Goal: Task Accomplishment & Management: Complete application form

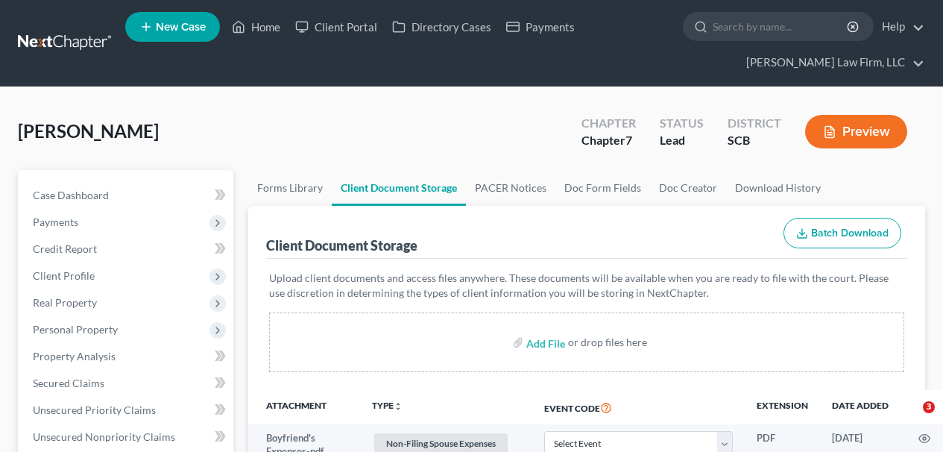
select select "6"
click at [253, 27] on link "Home" at bounding box center [255, 26] width 63 height 27
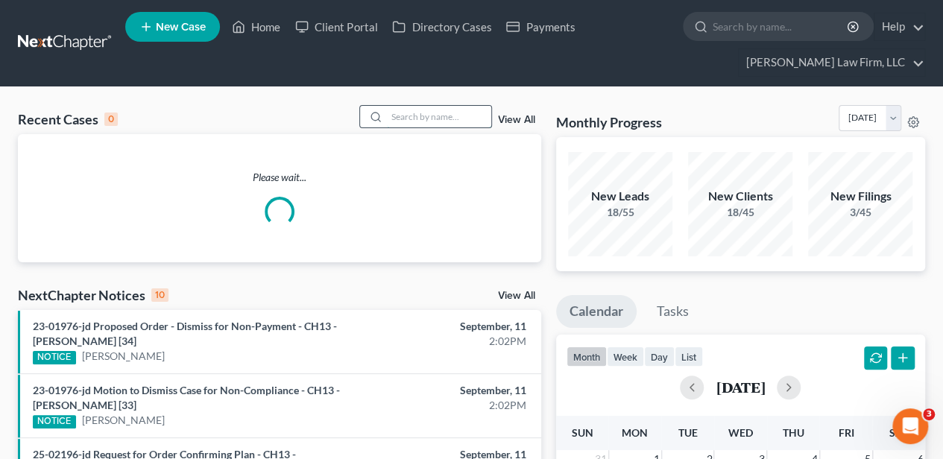
click at [392, 118] on input "search" at bounding box center [439, 117] width 104 height 22
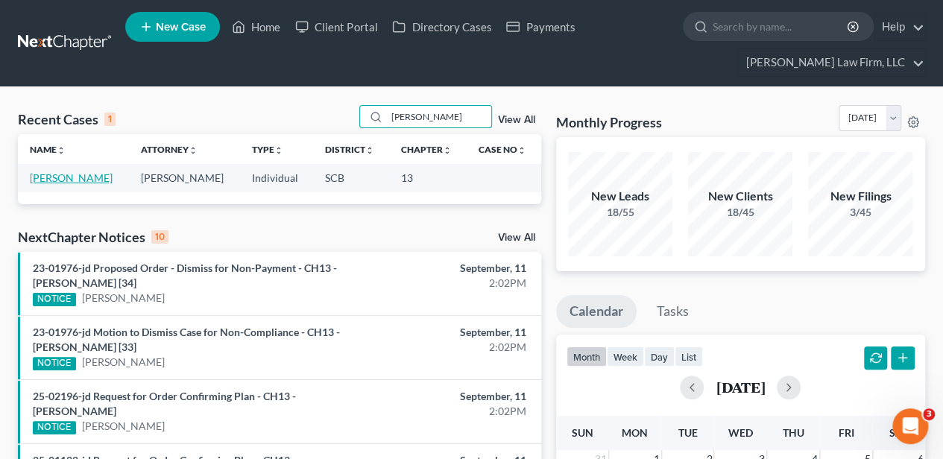
type input "[PERSON_NAME]"
click at [61, 177] on link "[PERSON_NAME]" at bounding box center [71, 177] width 83 height 13
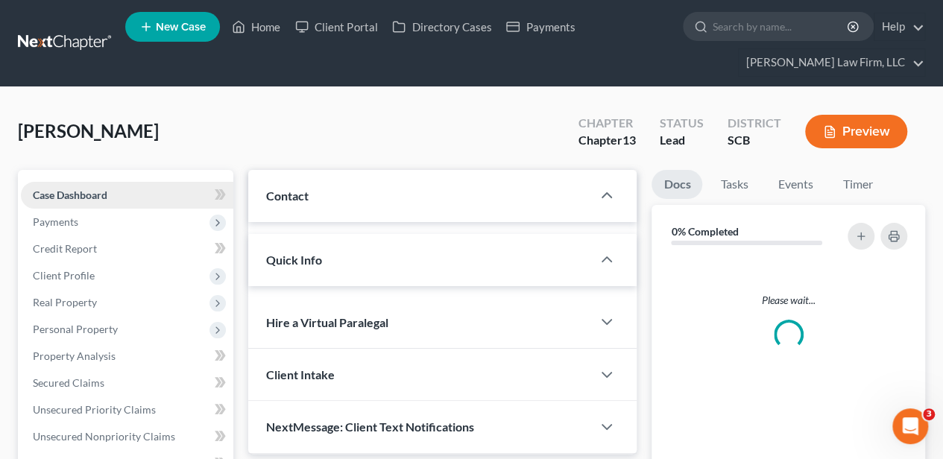
select select "2"
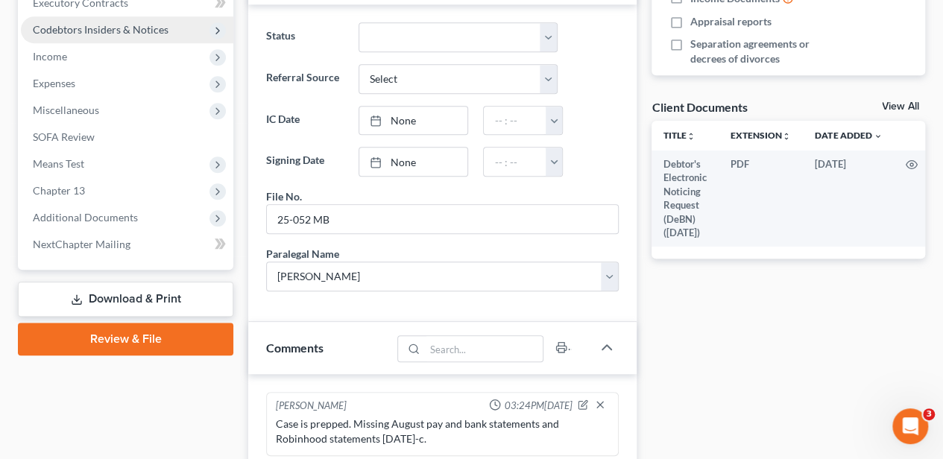
scroll to position [546, 0]
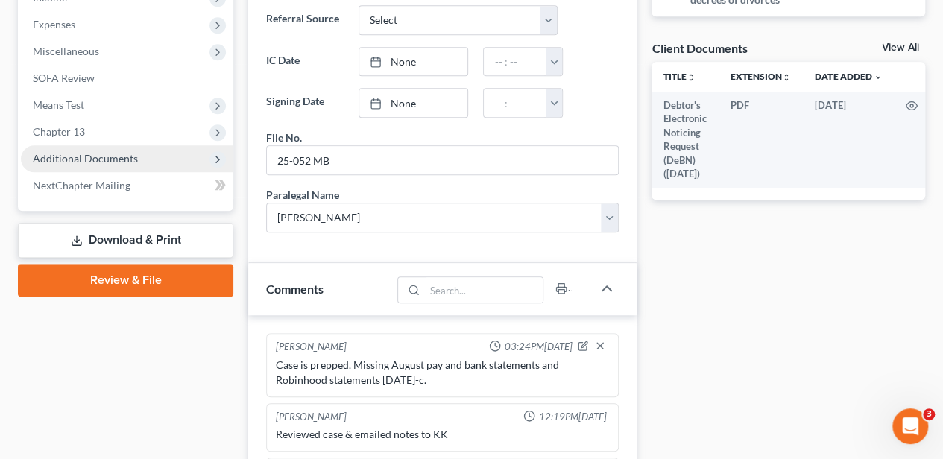
click at [121, 159] on span "Additional Documents" at bounding box center [85, 158] width 105 height 13
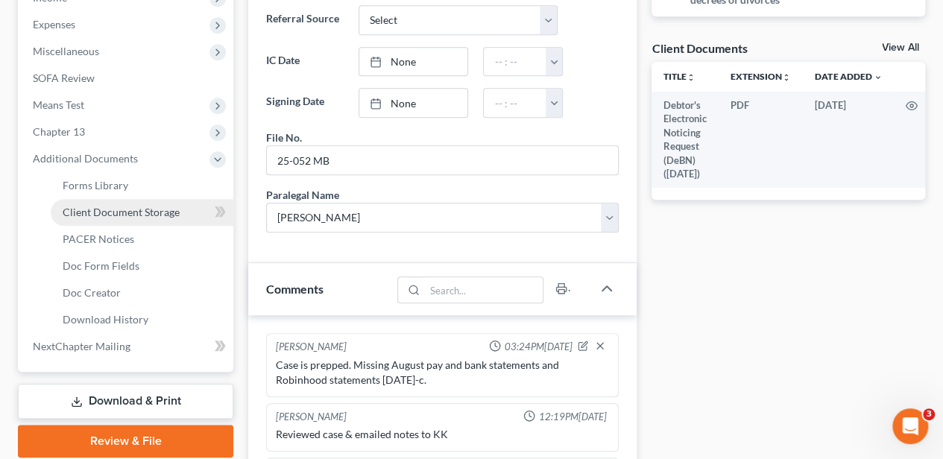
click at [168, 201] on link "Client Document Storage" at bounding box center [142, 212] width 183 height 27
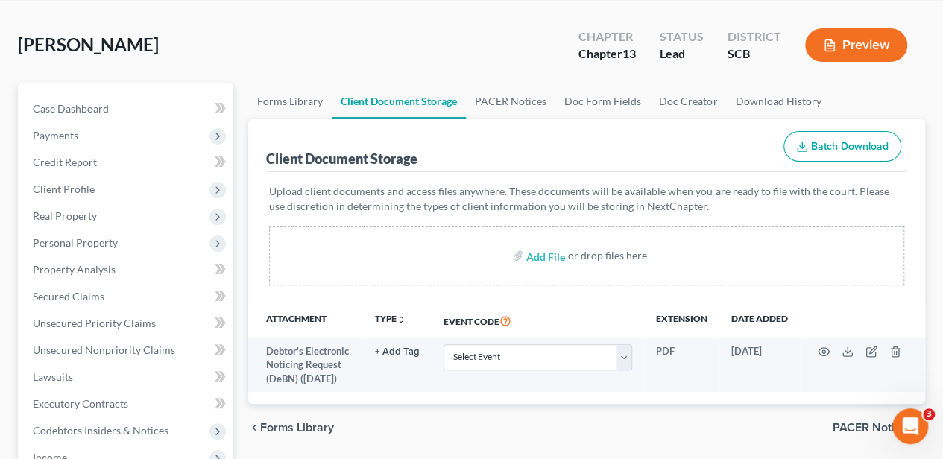
scroll to position [99, 0]
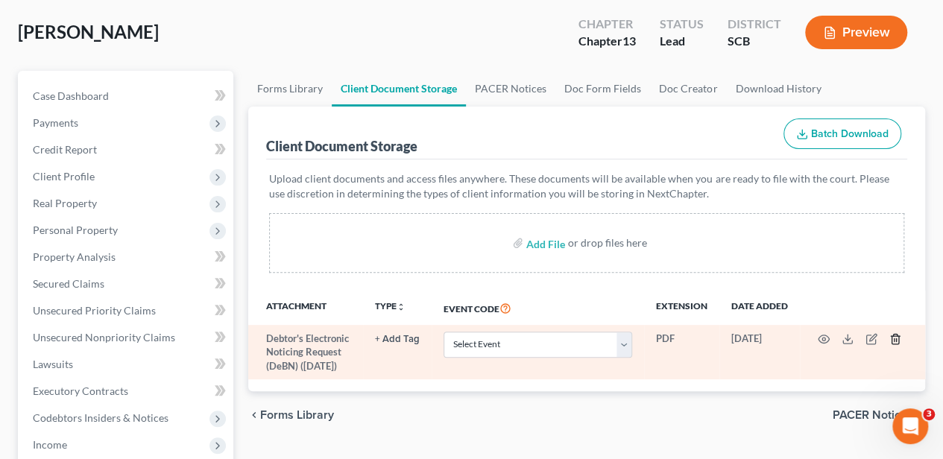
click at [896, 339] on line "button" at bounding box center [896, 340] width 0 height 3
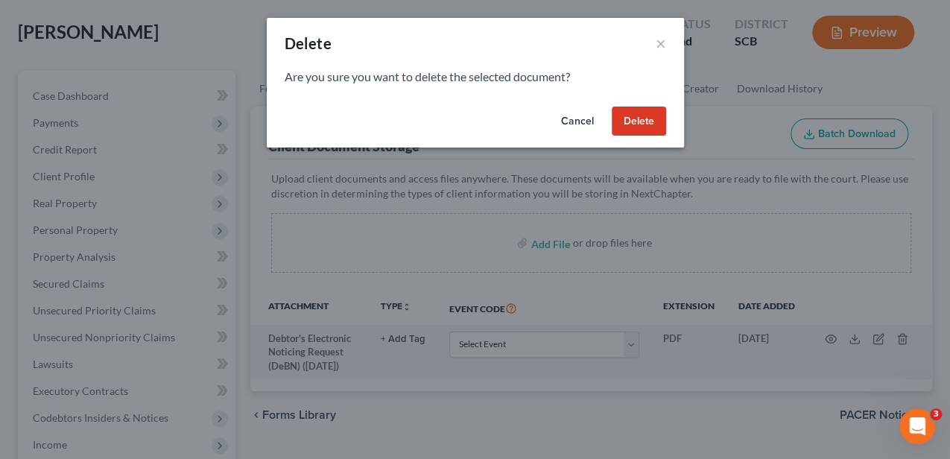
click at [642, 125] on button "Delete" at bounding box center [639, 122] width 54 height 30
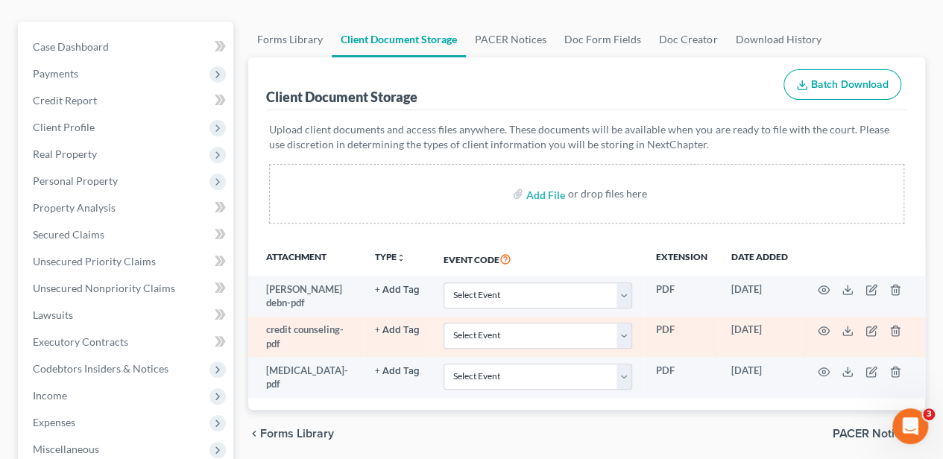
scroll to position [298, 0]
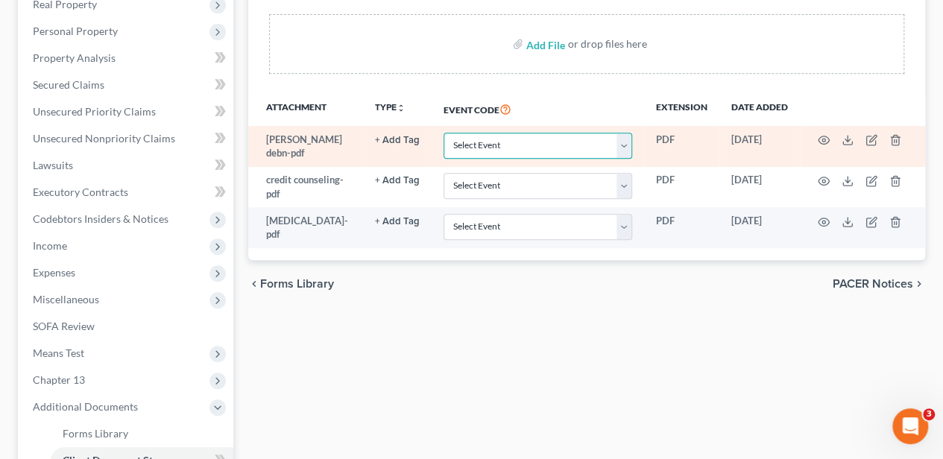
click at [481, 141] on select "Select Event Amended Application Amended Document Amended Schedules/Statements …" at bounding box center [537, 146] width 189 height 26
select select "16"
click at [443, 133] on select "Select Event Amended Application Amended Document Amended Schedules/Statements …" at bounding box center [537, 146] width 189 height 26
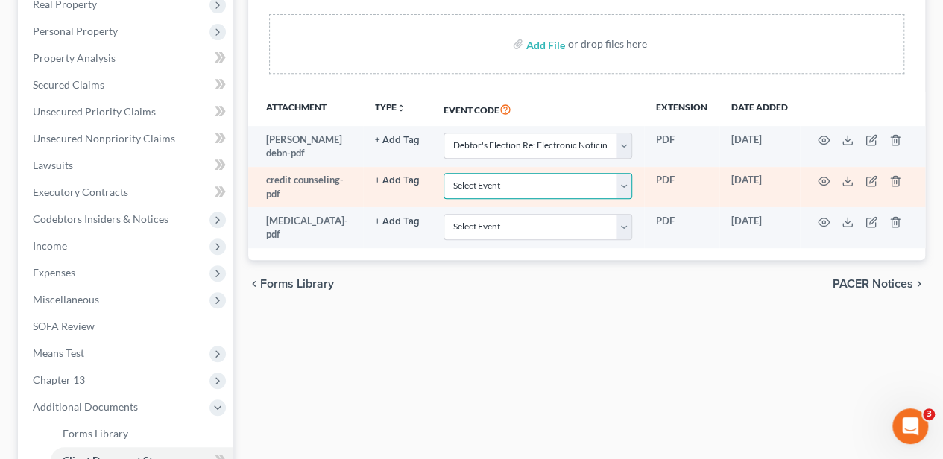
click at [474, 180] on select "Select Event Amended Application Amended Document Amended Schedules/Statements …" at bounding box center [537, 186] width 189 height 26
select select "6"
click at [443, 173] on select "Select Event Amended Application Amended Document Amended Schedules/Statements …" at bounding box center [537, 186] width 189 height 26
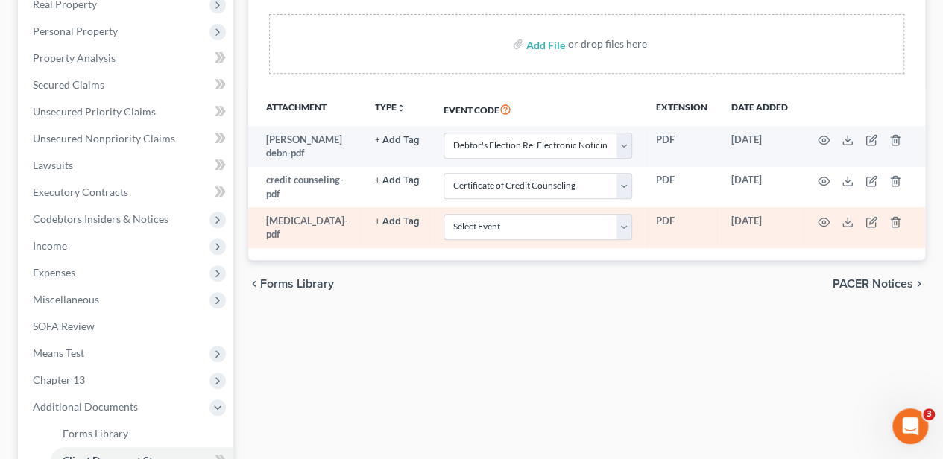
click at [397, 217] on button "+ Add Tag" at bounding box center [397, 222] width 45 height 10
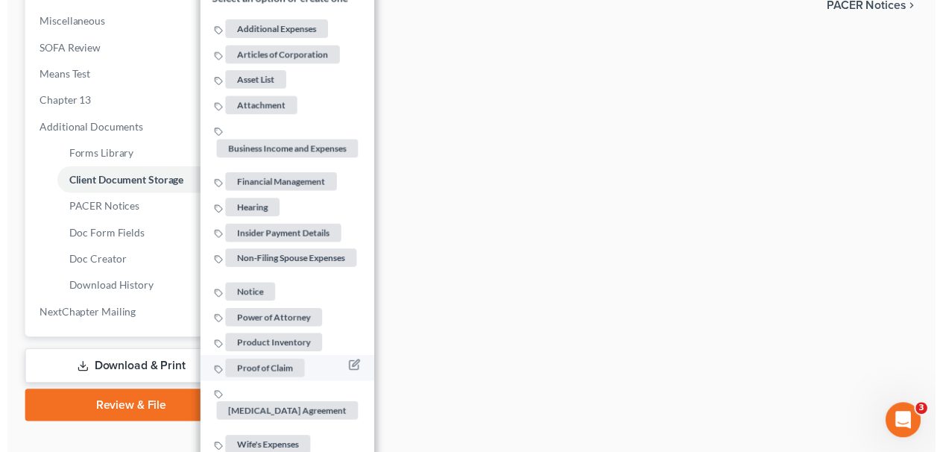
scroll to position [599, 0]
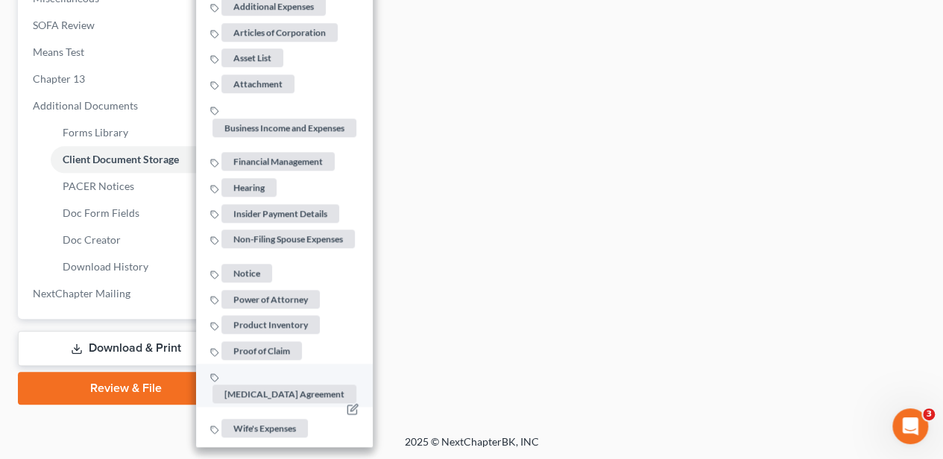
click at [286, 385] on span "[MEDICAL_DATA] Agreement" at bounding box center [284, 394] width 144 height 19
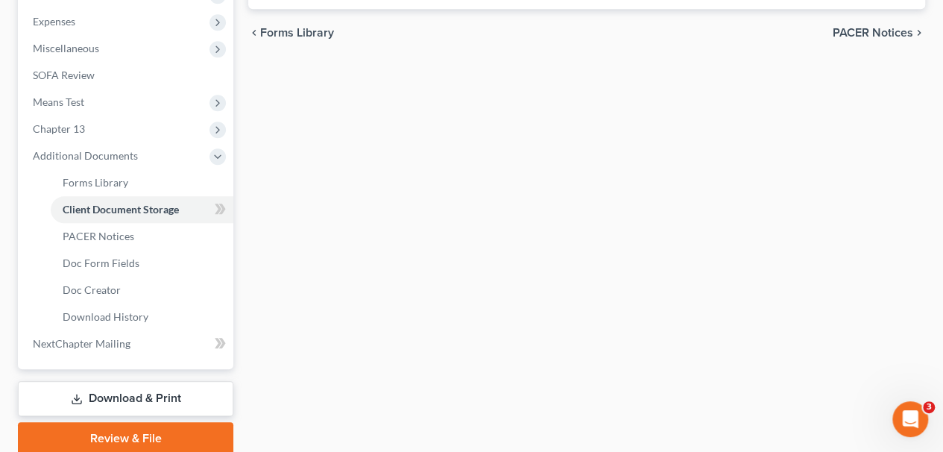
click at [223, 429] on link "Review & File" at bounding box center [125, 438] width 215 height 33
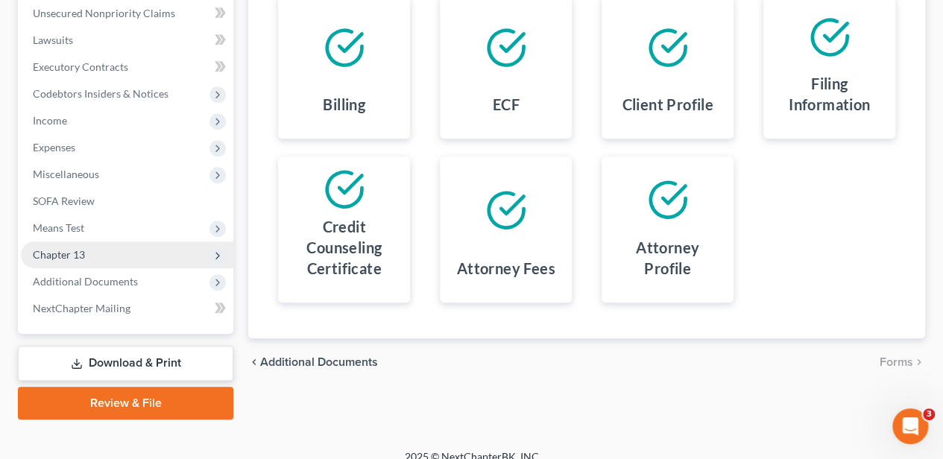
scroll to position [438, 0]
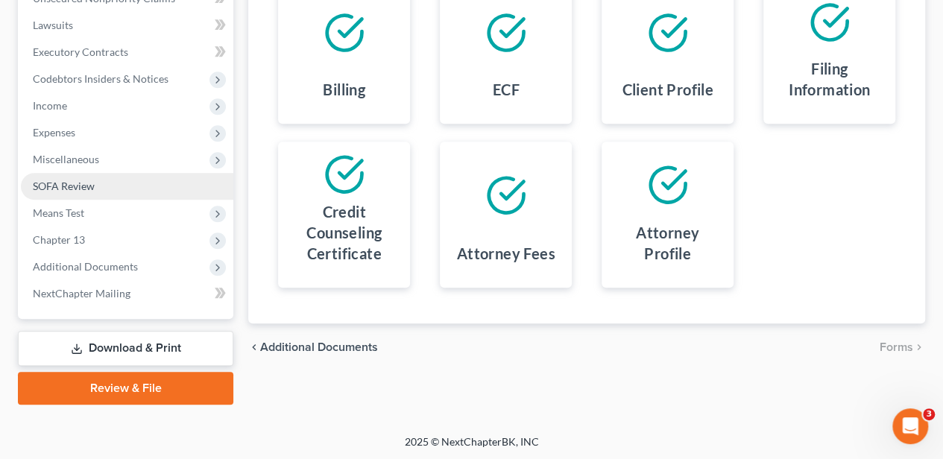
click at [61, 180] on span "SOFA Review" at bounding box center [64, 186] width 62 height 13
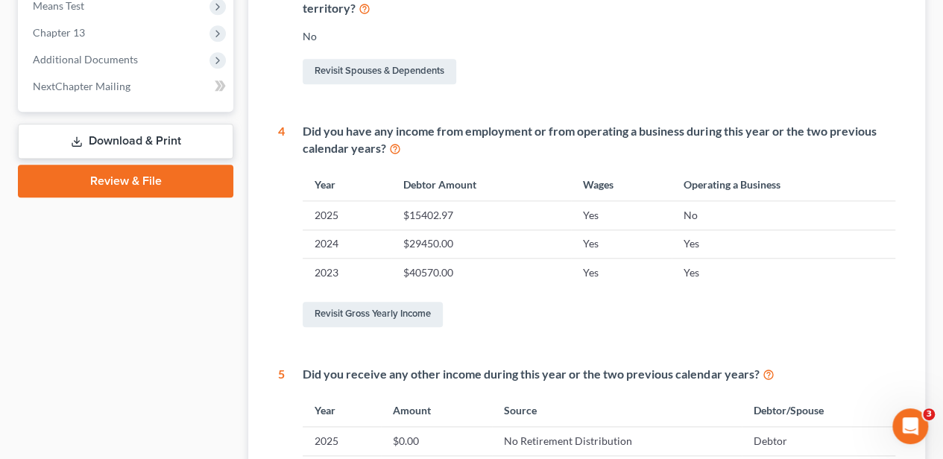
click at [159, 166] on link "Review & File" at bounding box center [125, 181] width 215 height 33
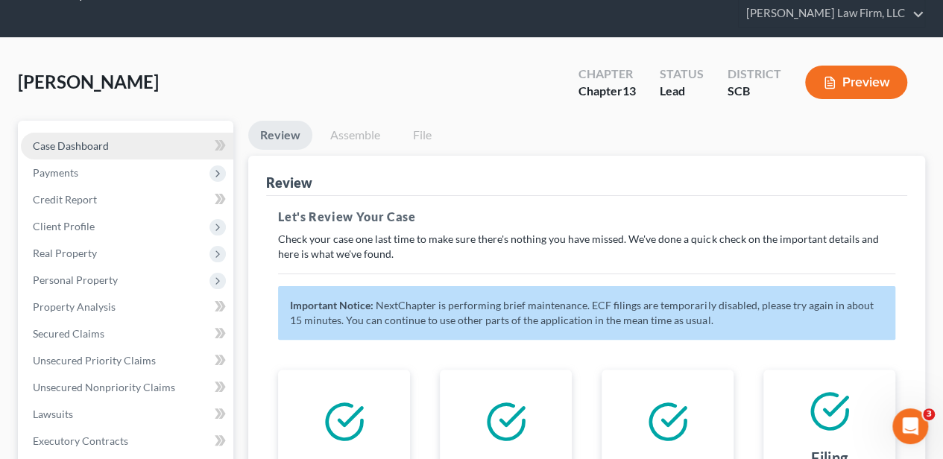
click at [96, 152] on link "Case Dashboard" at bounding box center [127, 146] width 212 height 27
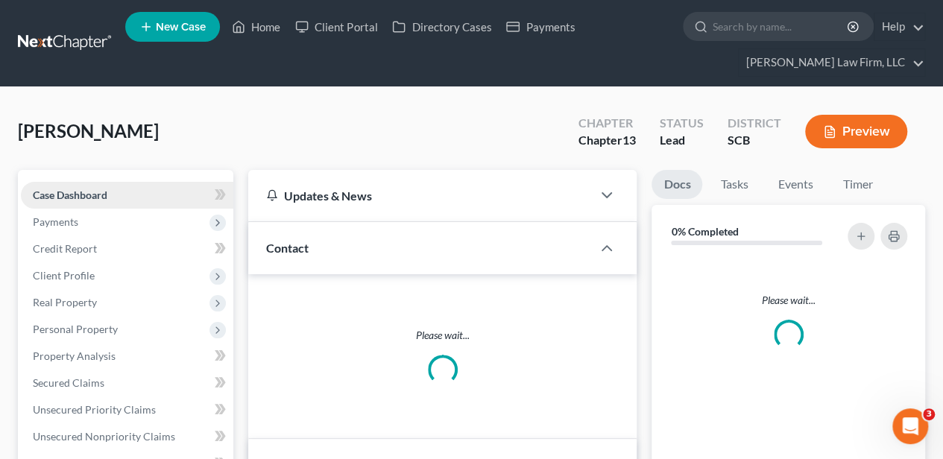
select select "2"
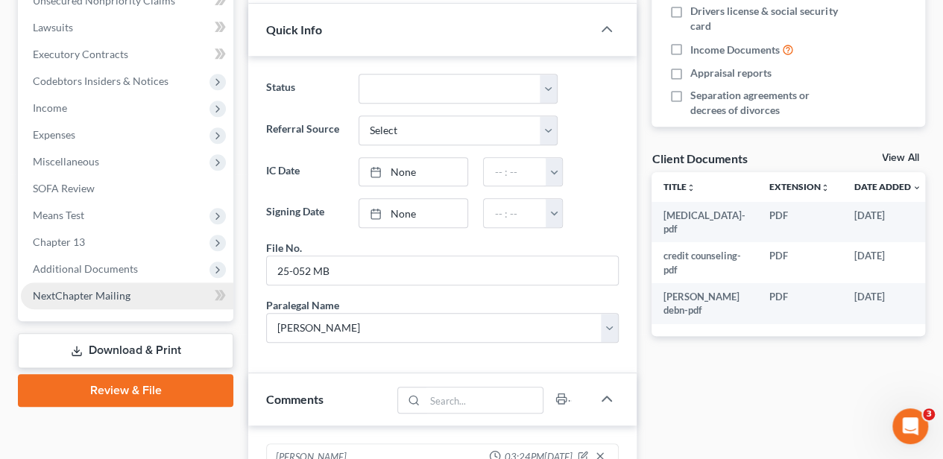
scroll to position [496, 0]
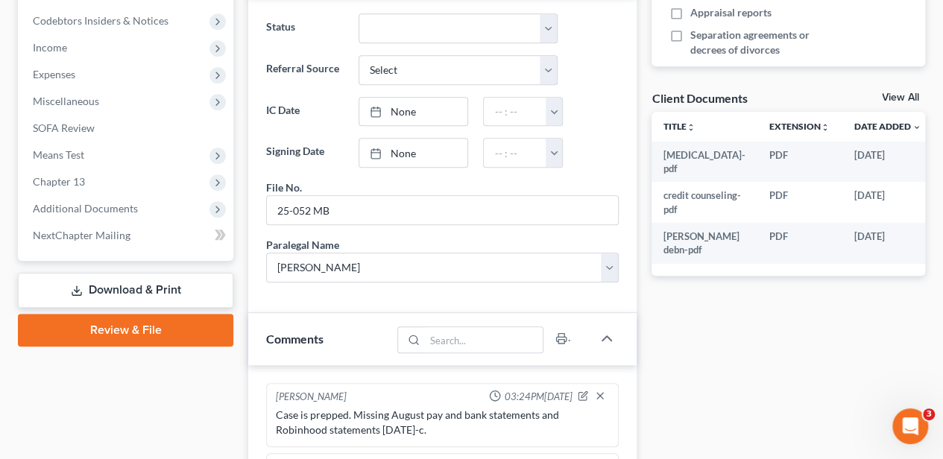
click at [118, 324] on link "Review & File" at bounding box center [125, 330] width 215 height 33
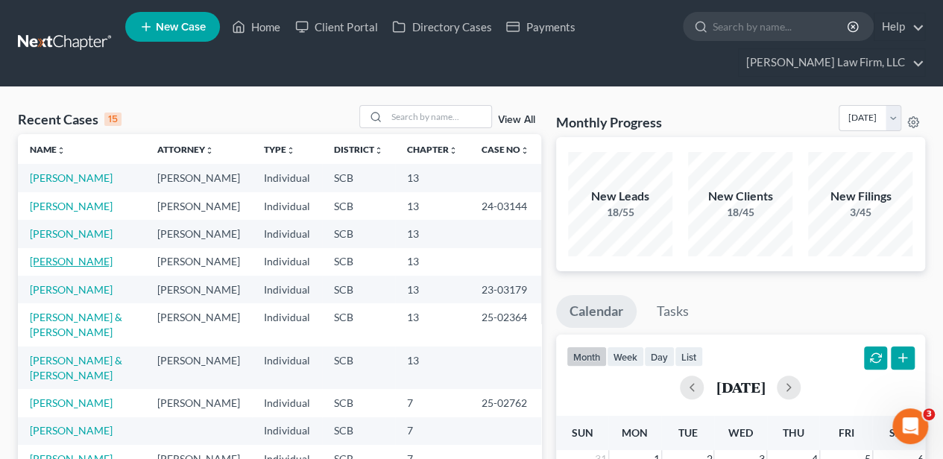
click at [83, 268] on link "[PERSON_NAME]" at bounding box center [71, 261] width 83 height 13
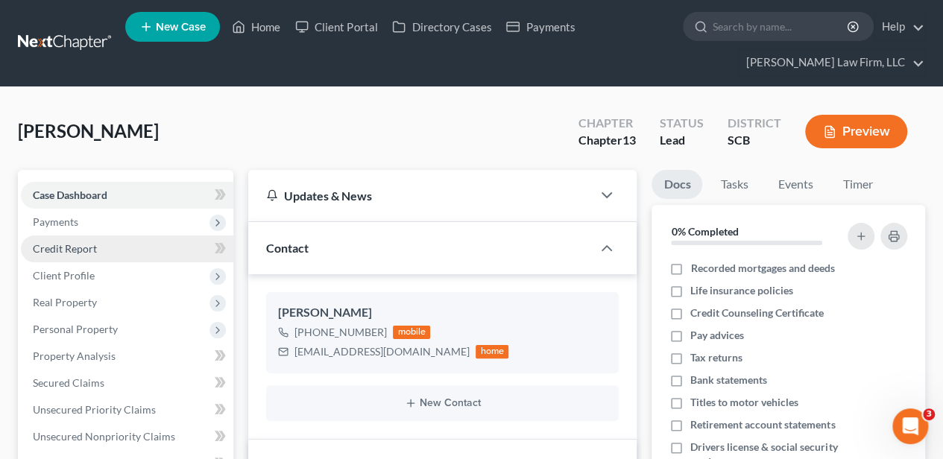
select select "2"
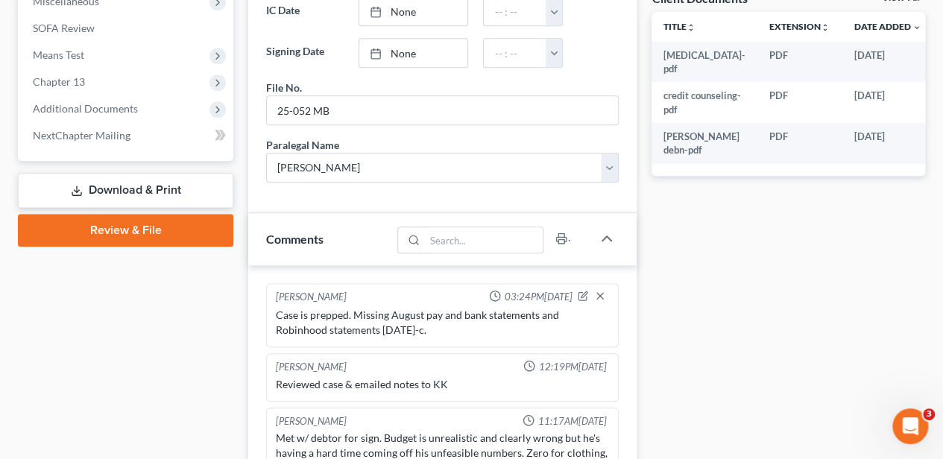
click at [154, 238] on link "Review & File" at bounding box center [125, 230] width 215 height 33
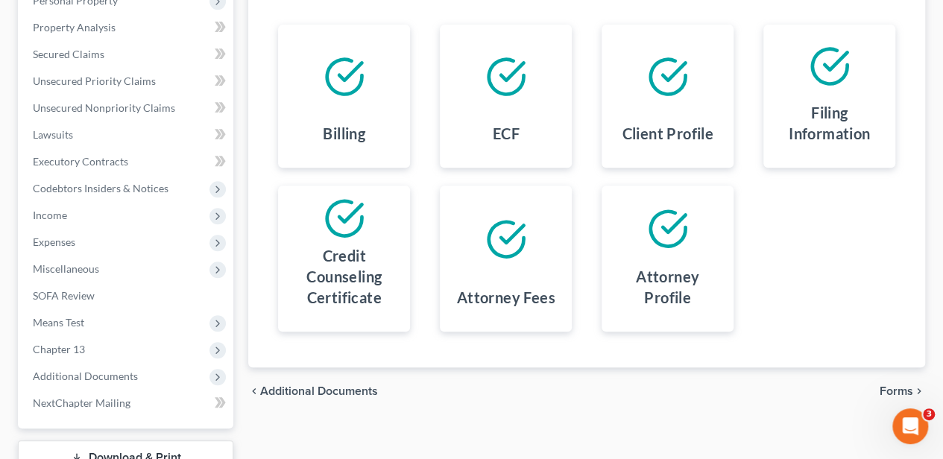
scroll to position [438, 0]
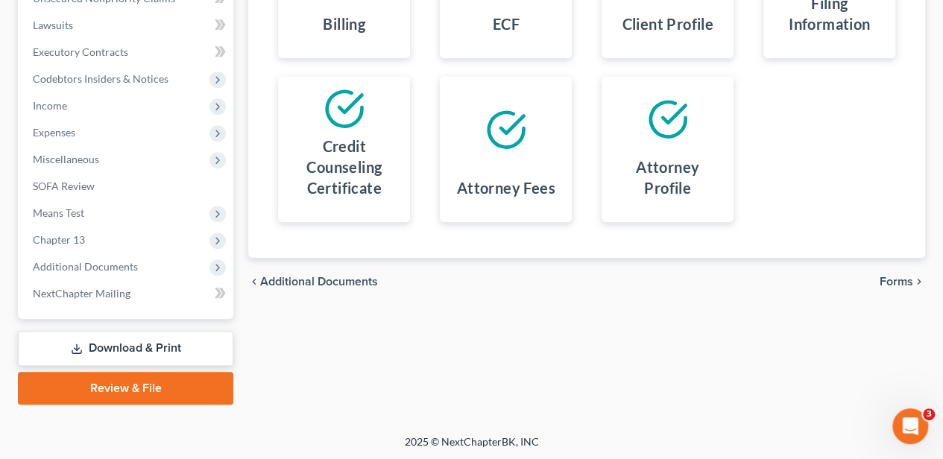
click at [902, 283] on span "Forms" at bounding box center [896, 282] width 34 height 12
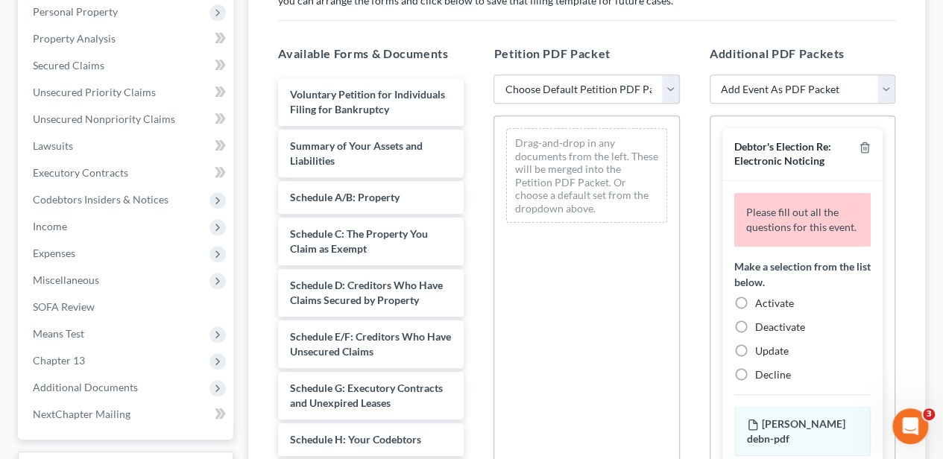
scroll to position [289, 0]
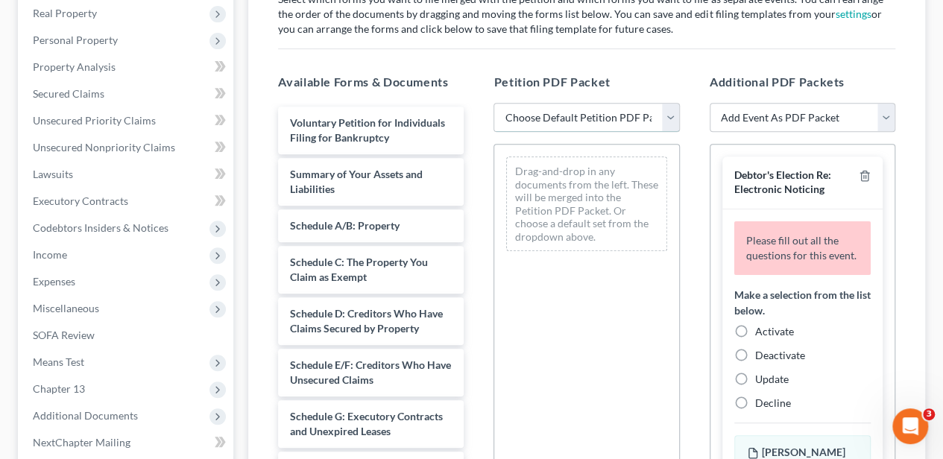
drag, startPoint x: 540, startPoint y: 110, endPoint x: 535, endPoint y: 116, distance: 8.1
click at [540, 110] on select "Choose Default Petition PDF Packet Complete Bankruptcy Petition (all forms and …" at bounding box center [586, 118] width 186 height 30
select select "0"
click at [493, 103] on select "Choose Default Petition PDF Packet Complete Bankruptcy Petition (all forms and …" at bounding box center [586, 118] width 186 height 30
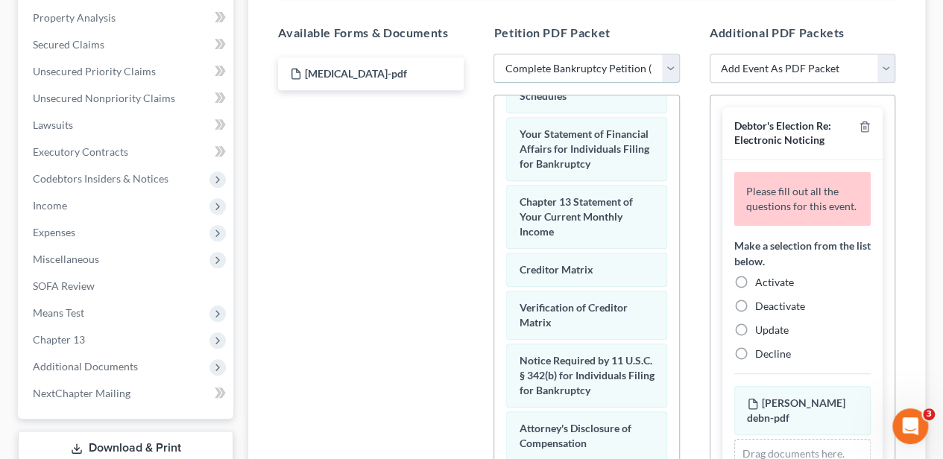
scroll to position [596, 0]
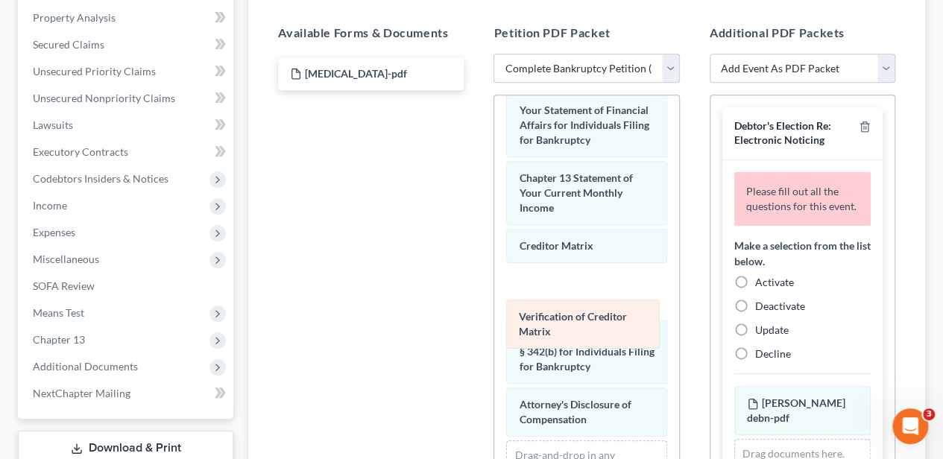
drag, startPoint x: 554, startPoint y: 323, endPoint x: 555, endPoint y: 264, distance: 59.6
click at [555, 264] on div "Verification of Creditor Matrix Voluntary Petition for Individuals Filing for B…" at bounding box center [586, 22] width 184 height 1047
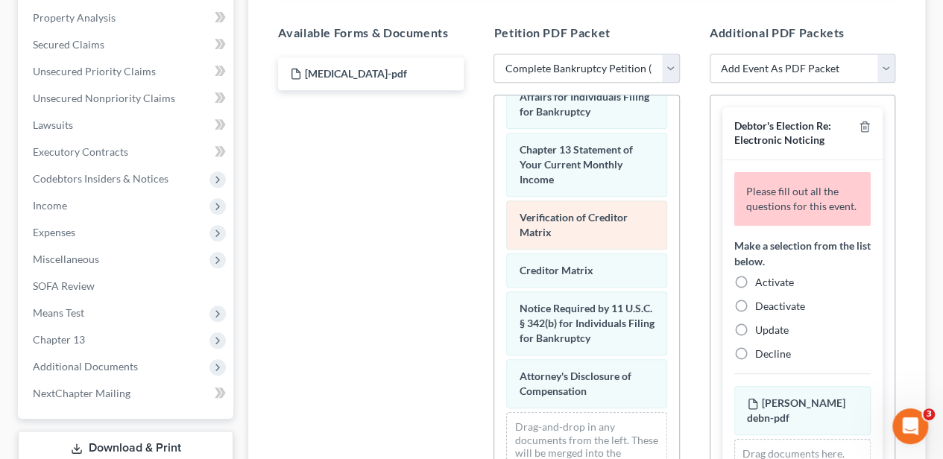
scroll to position [689, 0]
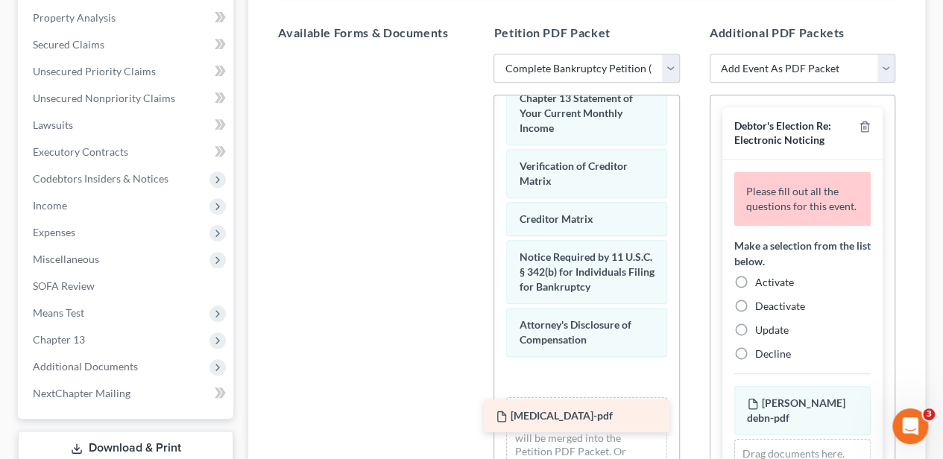
drag, startPoint x: 355, startPoint y: 75, endPoint x: 561, endPoint y: 419, distance: 401.1
click at [475, 54] on div "[MEDICAL_DATA]-pdf [MEDICAL_DATA]-pdf" at bounding box center [370, 54] width 209 height 0
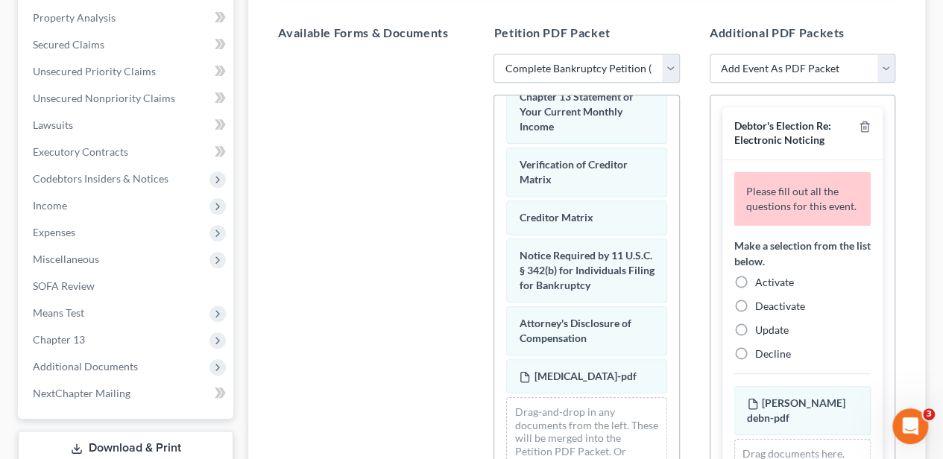
click at [755, 290] on label "Activate" at bounding box center [774, 282] width 39 height 15
click at [761, 285] on input "Activate" at bounding box center [766, 280] width 10 height 10
radio input "true"
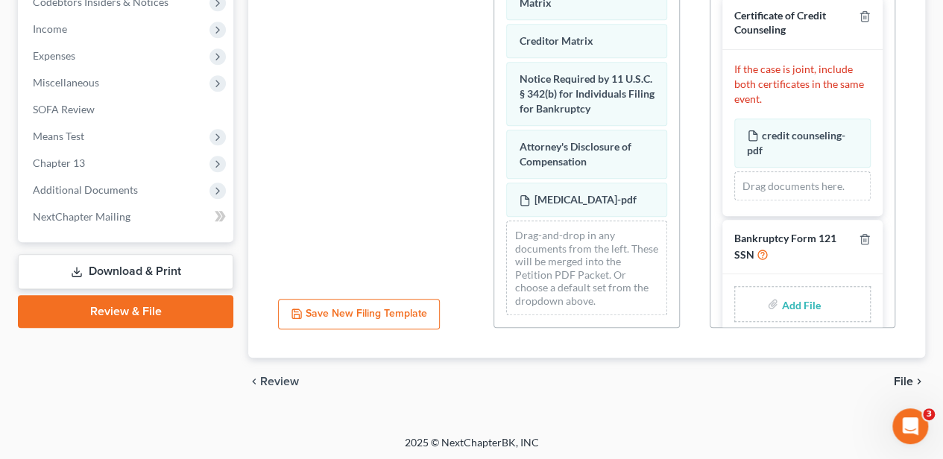
scroll to position [516, 0]
click at [797, 290] on input "file" at bounding box center [799, 303] width 36 height 27
type input "C:\fakepath\[PERSON_NAME] ssn.pdf"
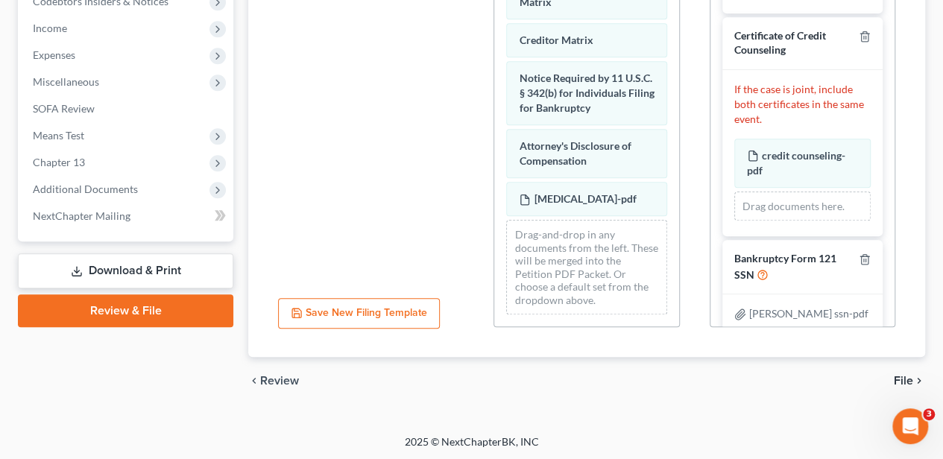
scroll to position [727, 0]
click at [902, 375] on span "File" at bounding box center [903, 381] width 19 height 12
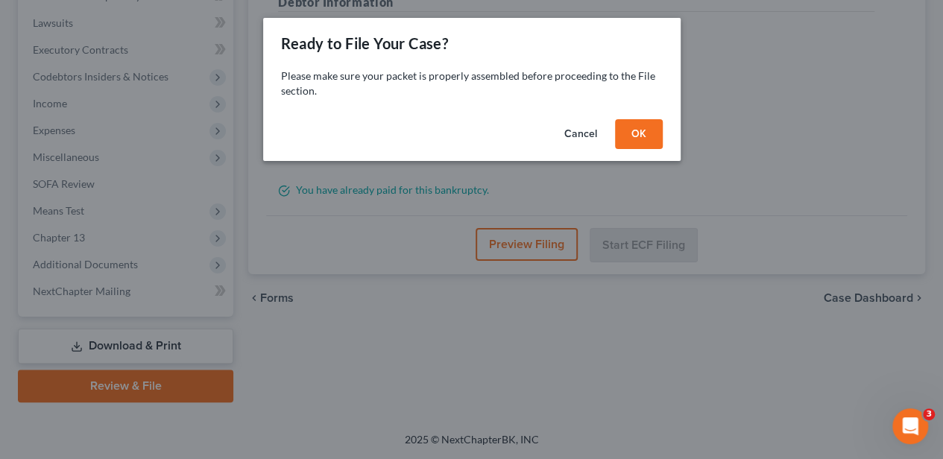
scroll to position [438, 0]
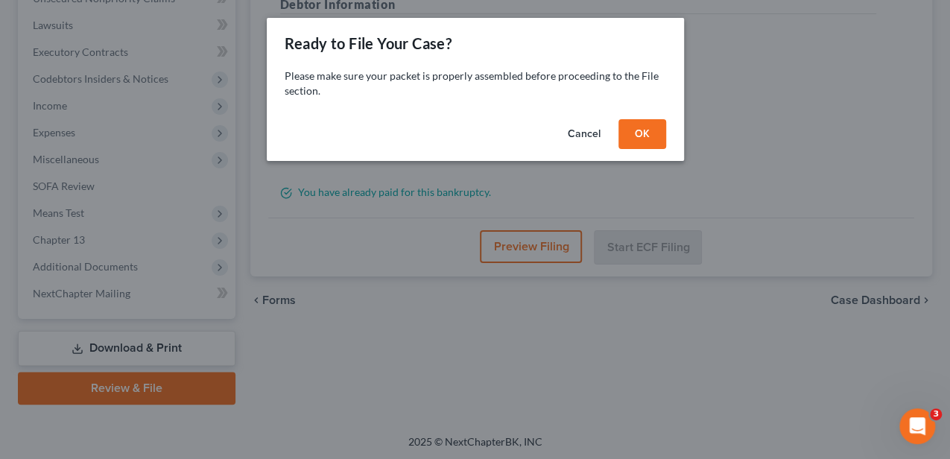
click at [653, 137] on button "OK" at bounding box center [643, 134] width 48 height 30
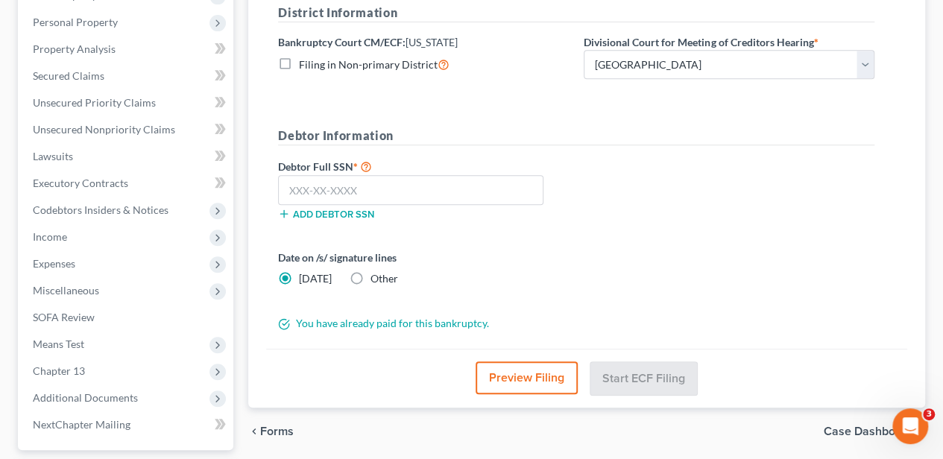
scroll to position [289, 0]
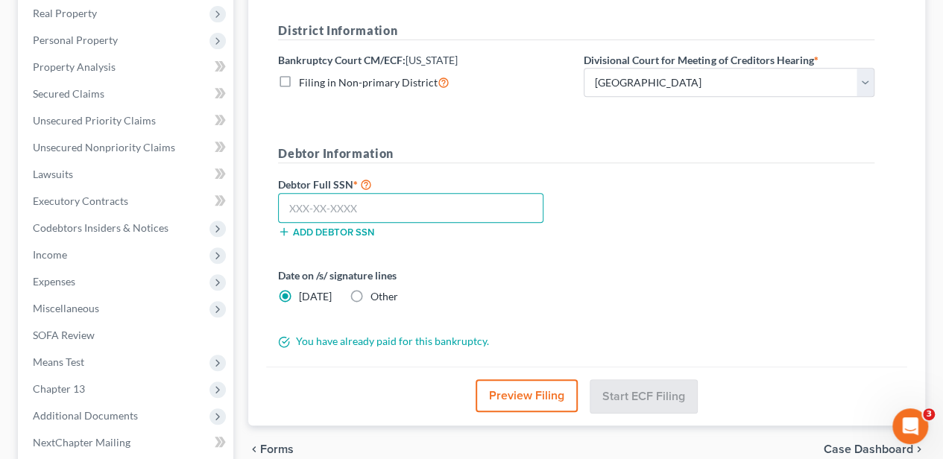
click at [443, 209] on input "text" at bounding box center [410, 208] width 265 height 30
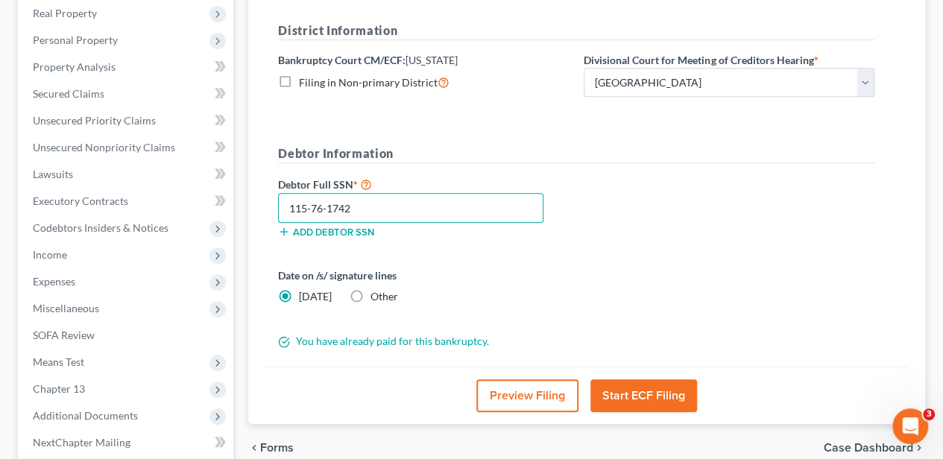
type input "115-76-1742"
click at [625, 398] on button "Start ECF Filing" at bounding box center [643, 395] width 107 height 33
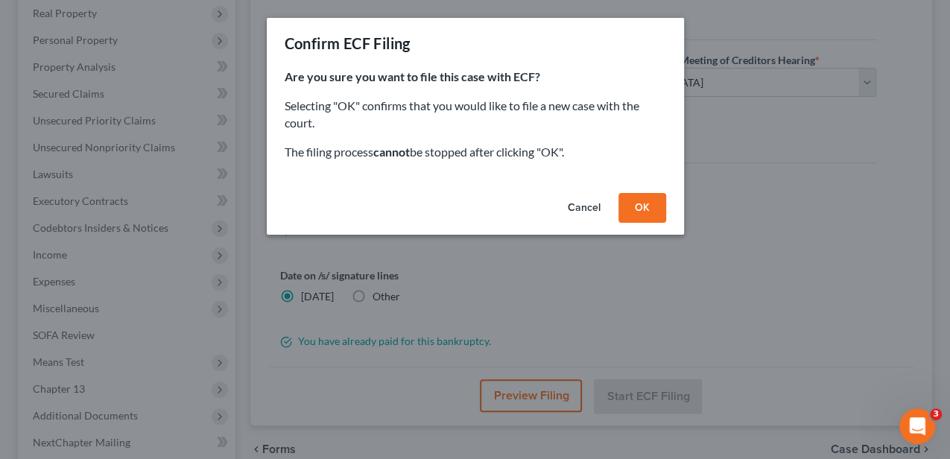
click at [624, 189] on div "Cancel OK" at bounding box center [475, 211] width 417 height 48
click at [625, 204] on button "OK" at bounding box center [643, 208] width 48 height 30
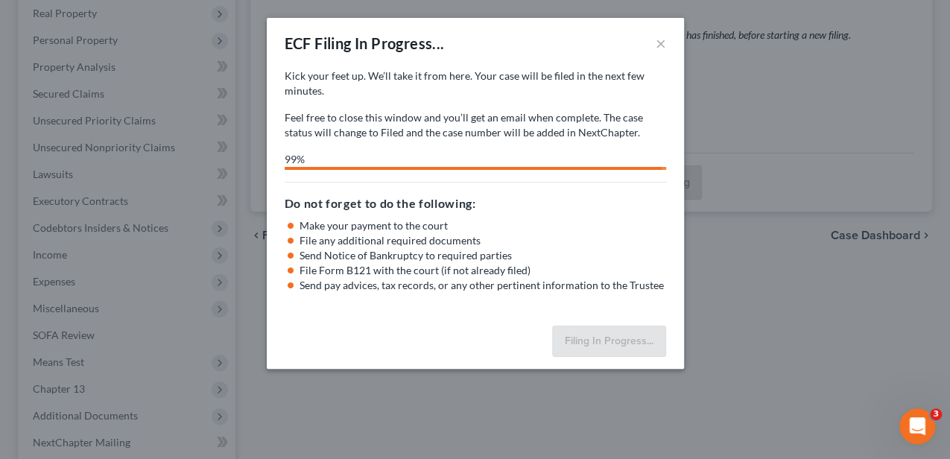
select select "0"
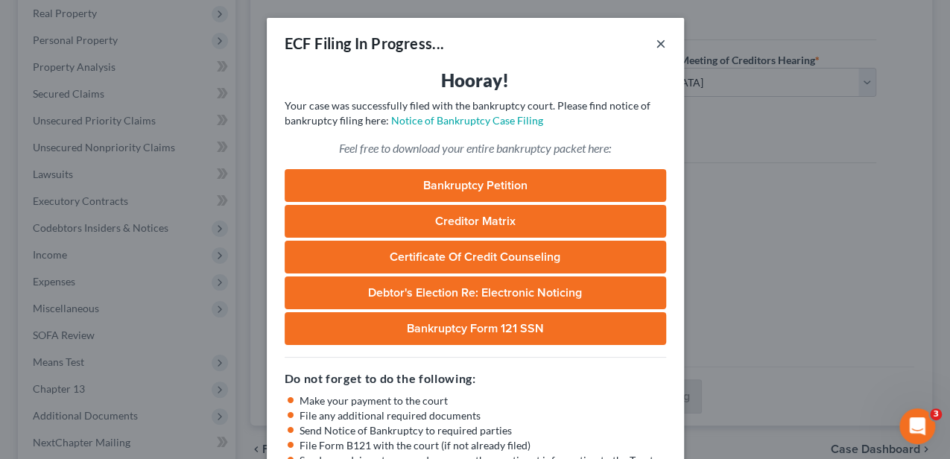
click at [656, 43] on button "×" at bounding box center [661, 43] width 10 height 18
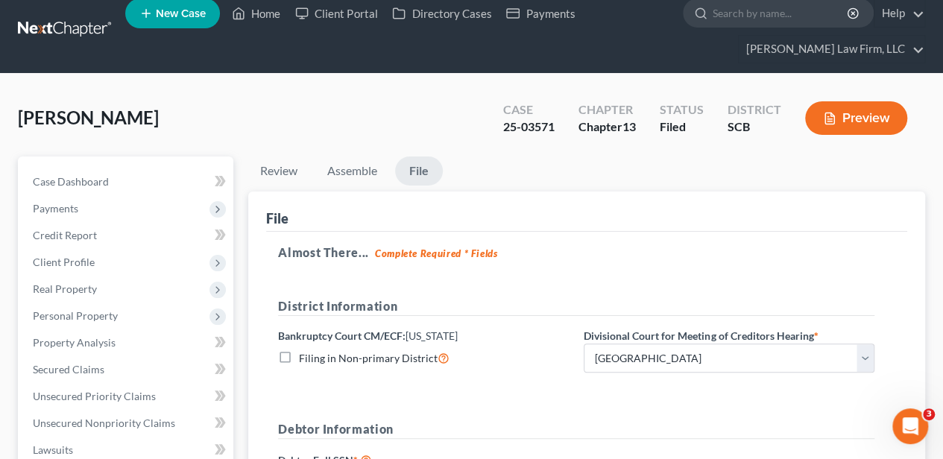
scroll to position [0, 0]
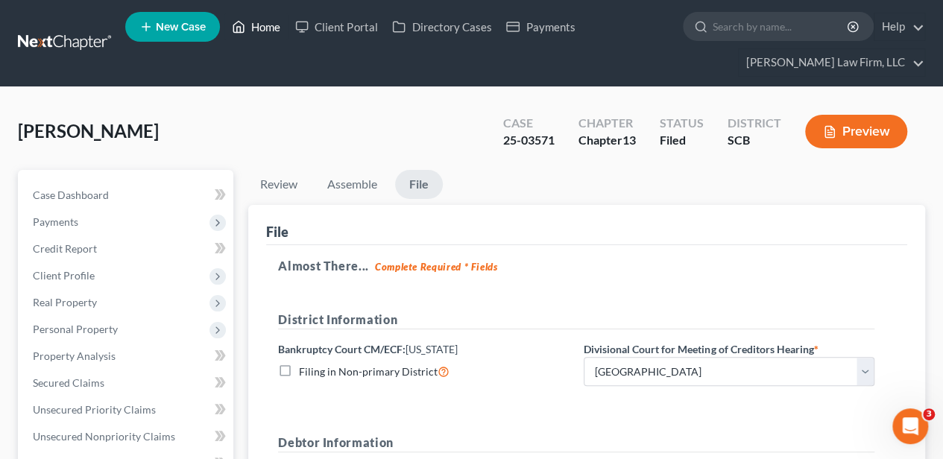
click at [264, 30] on link "Home" at bounding box center [255, 26] width 63 height 27
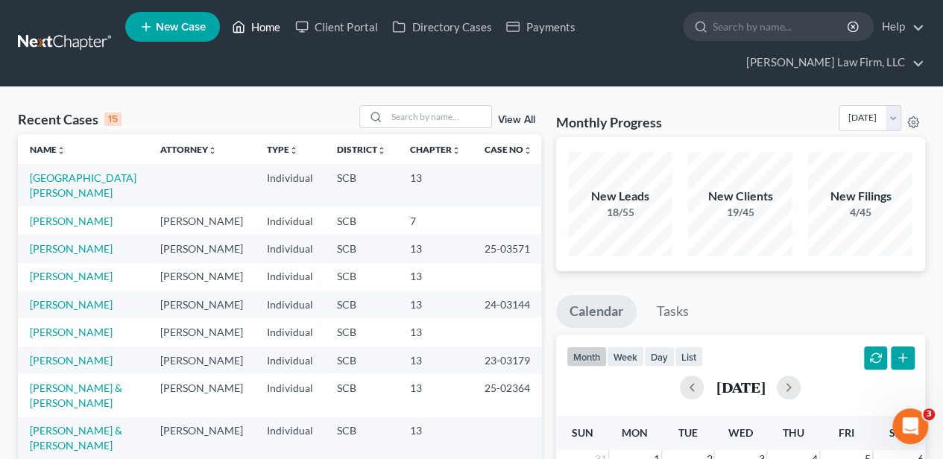
scroll to position [49, 0]
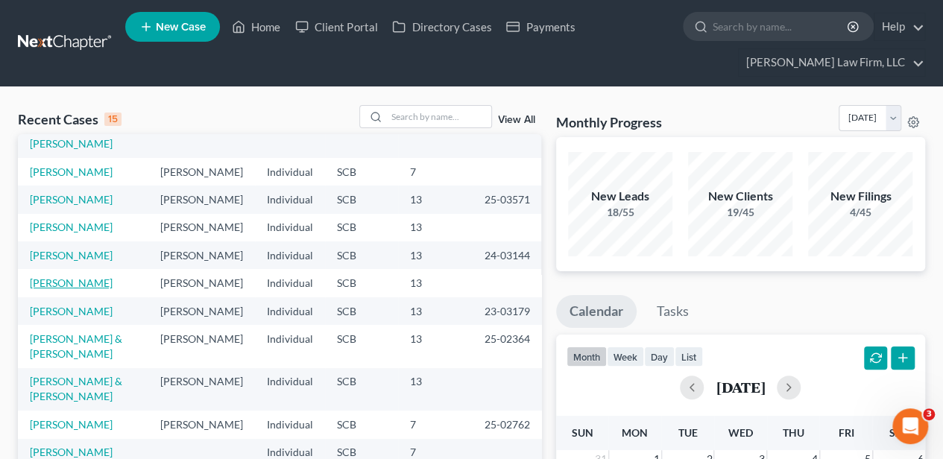
click at [78, 289] on link "[PERSON_NAME]" at bounding box center [71, 282] width 83 height 13
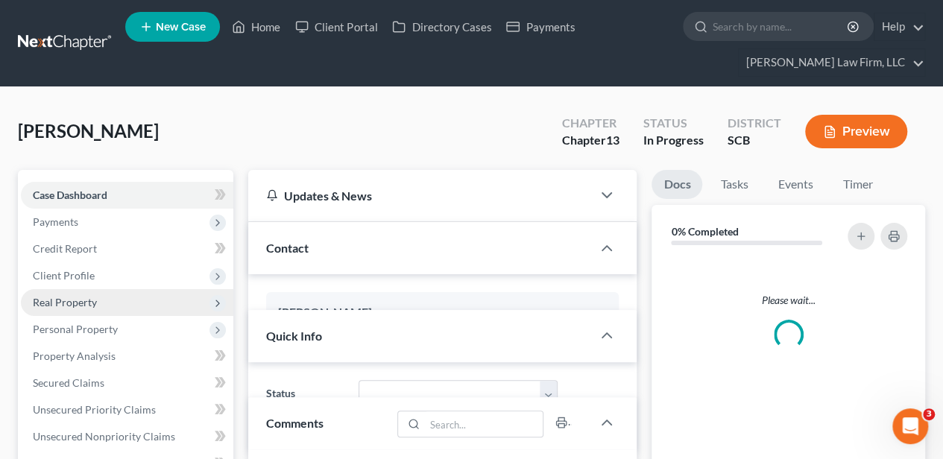
select select "0"
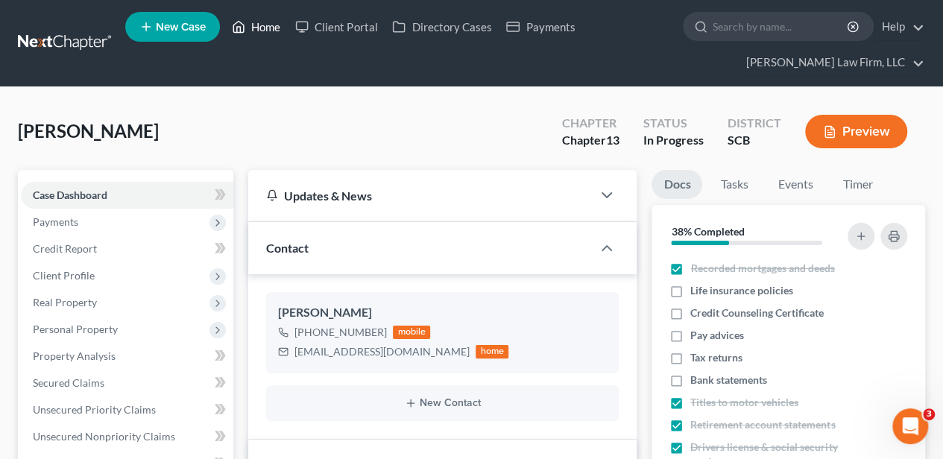
click at [268, 25] on link "Home" at bounding box center [255, 26] width 63 height 27
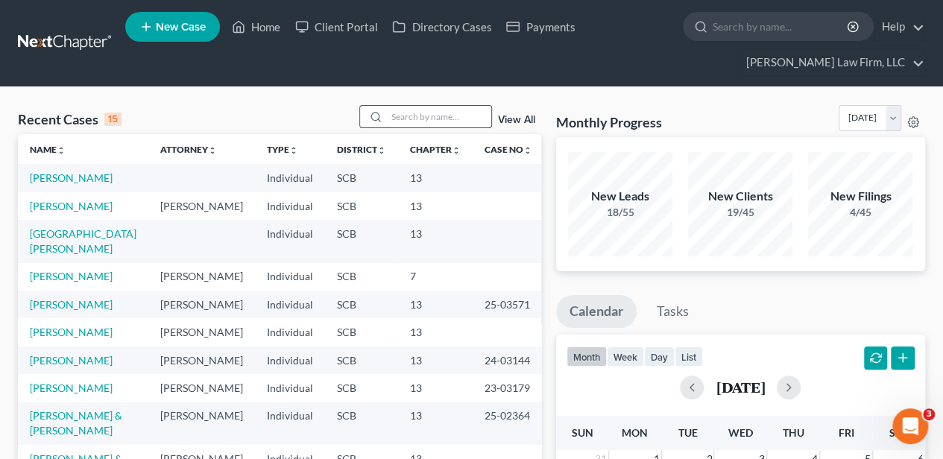
click at [428, 120] on input "search" at bounding box center [439, 117] width 104 height 22
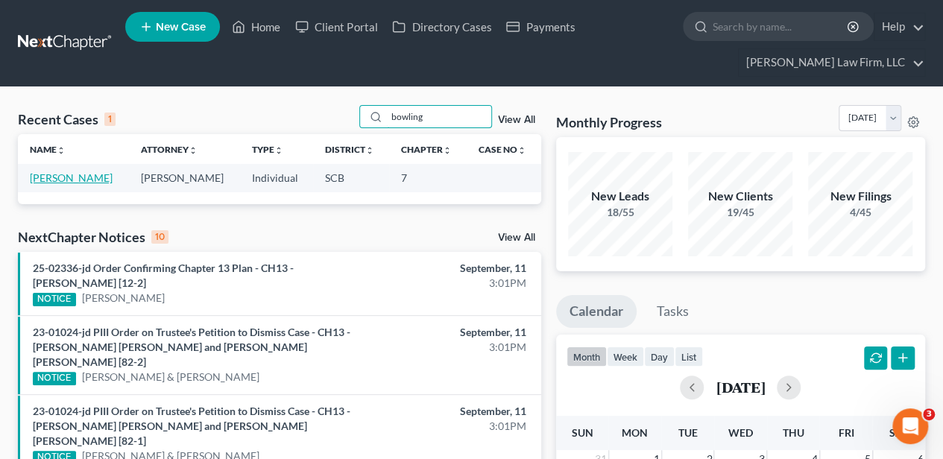
type input "bowling"
click at [91, 174] on link "[PERSON_NAME]" at bounding box center [71, 177] width 83 height 13
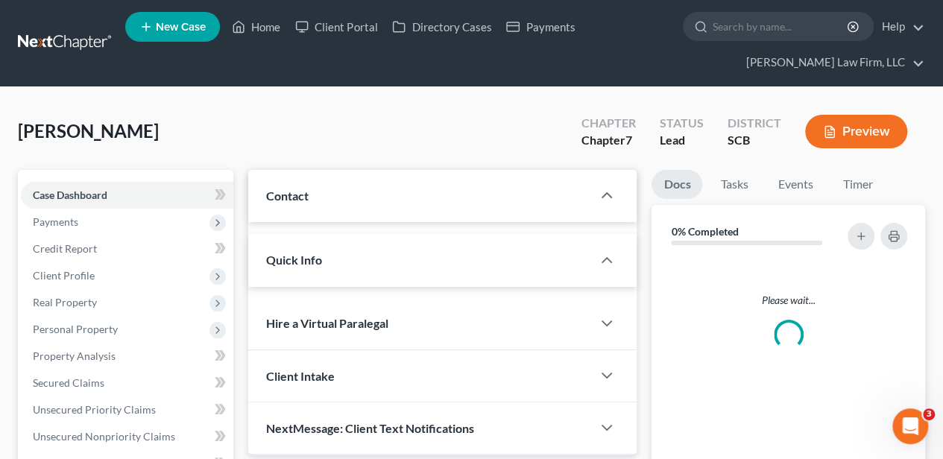
select select "2"
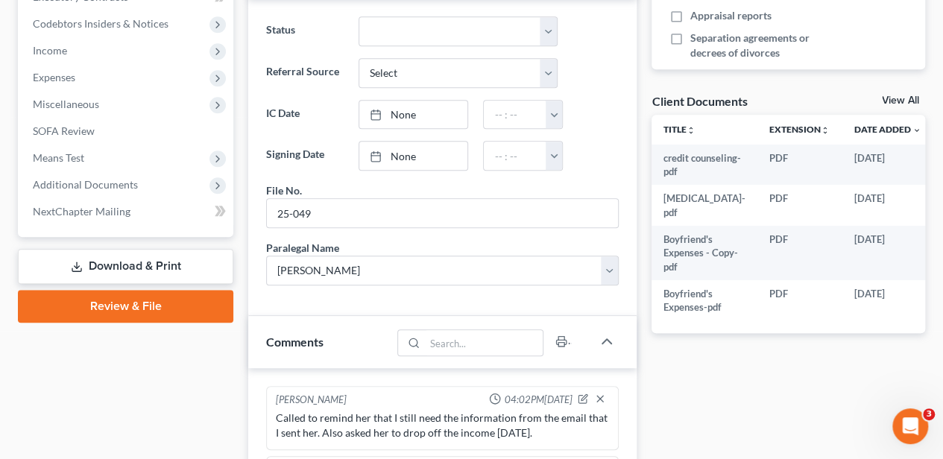
scroll to position [496, 0]
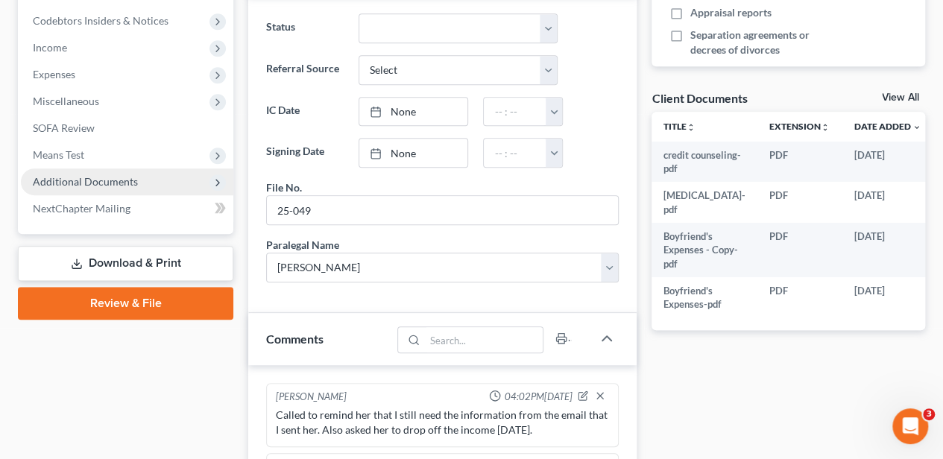
click at [121, 185] on span "Additional Documents" at bounding box center [85, 181] width 105 height 13
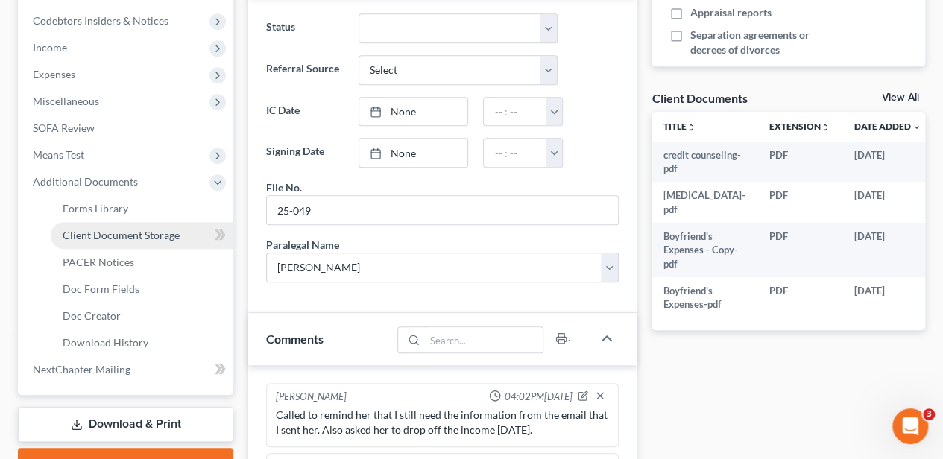
click at [124, 236] on span "Client Document Storage" at bounding box center [121, 235] width 117 height 13
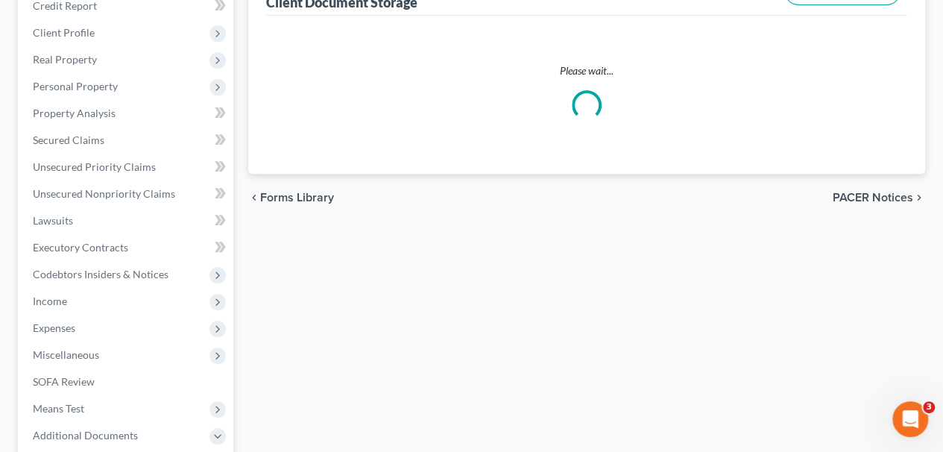
select select "6"
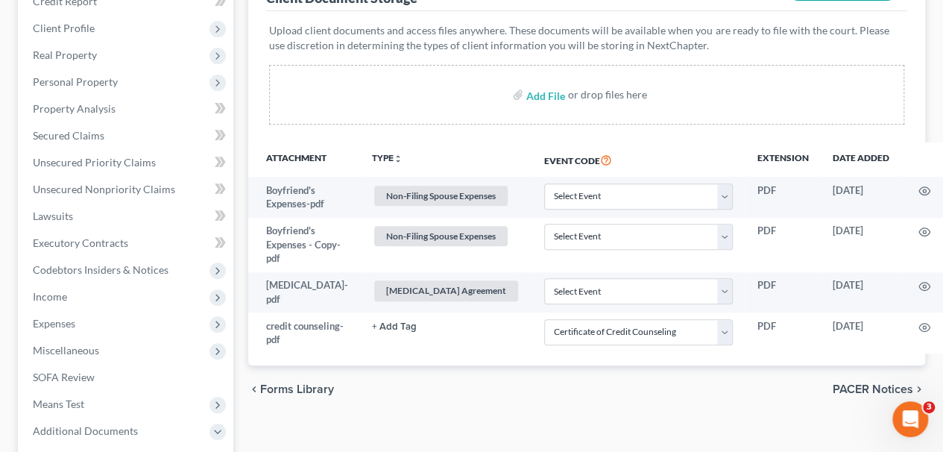
scroll to position [248, 0]
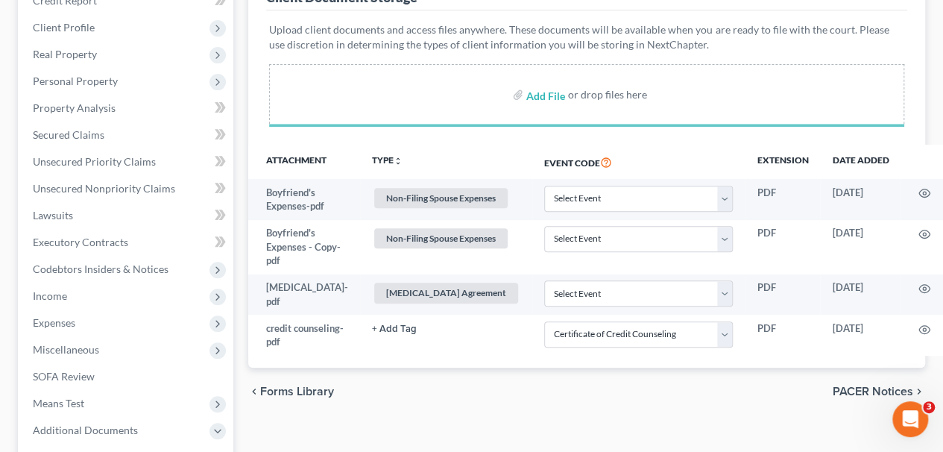
select select "6"
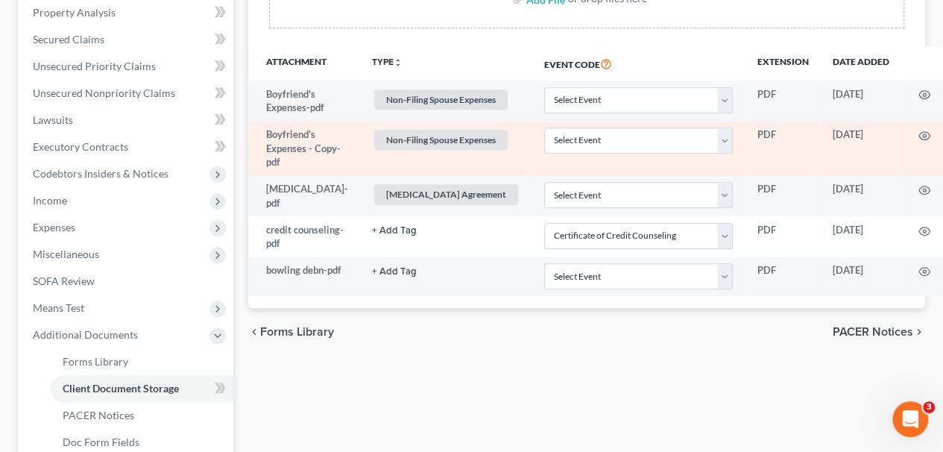
scroll to position [347, 0]
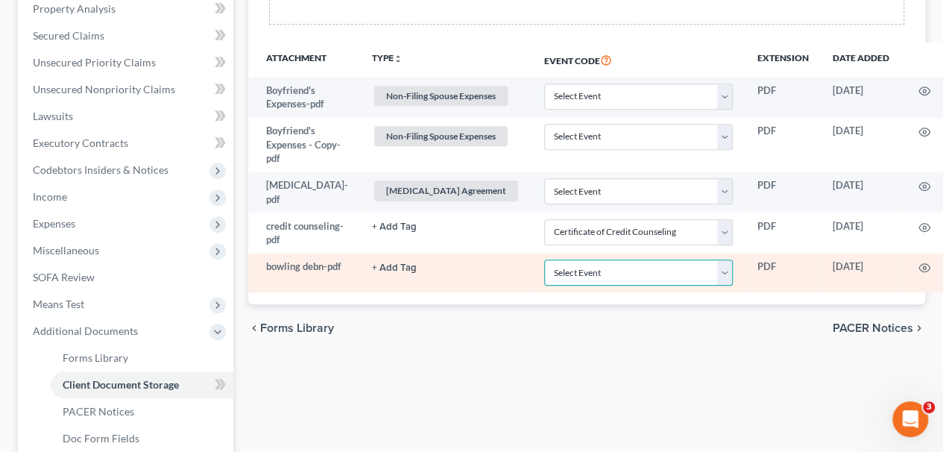
click at [584, 285] on select "Select Event Amended Application Amended Document Amended Schedules/Statements …" at bounding box center [638, 272] width 189 height 26
select select "16"
click at [544, 269] on select "Select Event Amended Application Amended Document Amended Schedules/Statements …" at bounding box center [638, 272] width 189 height 26
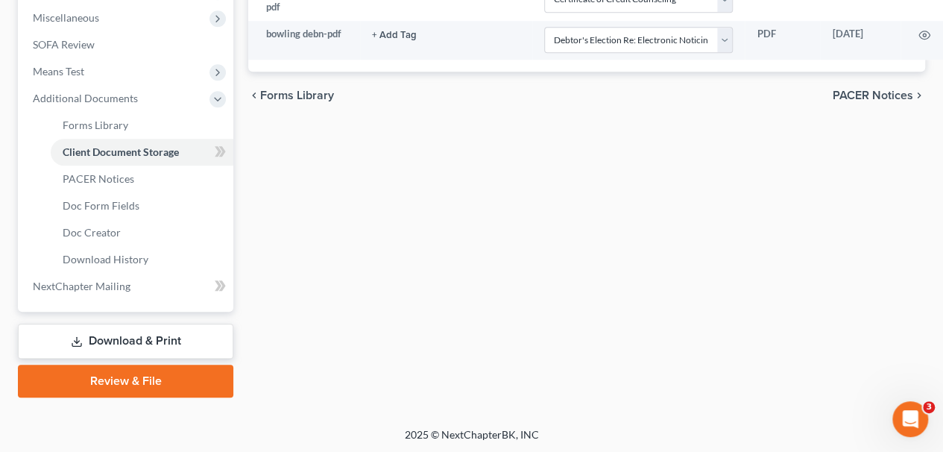
click at [154, 385] on link "Review & File" at bounding box center [125, 380] width 215 height 33
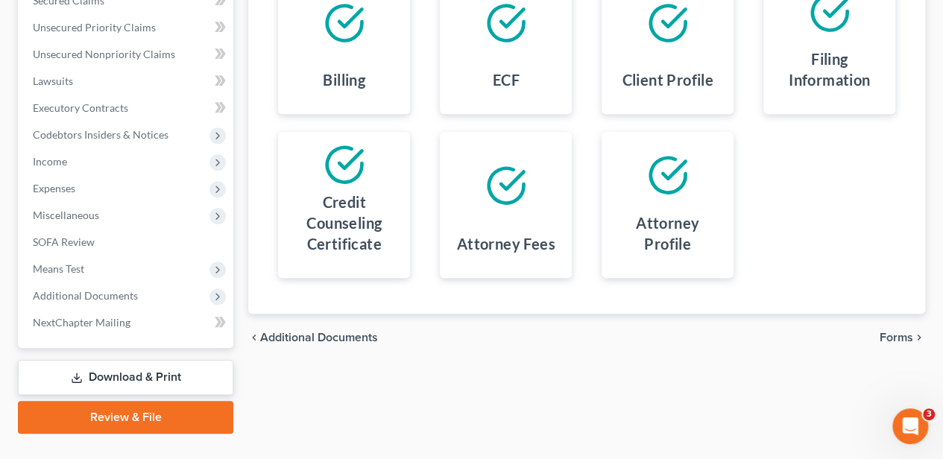
scroll to position [411, 0]
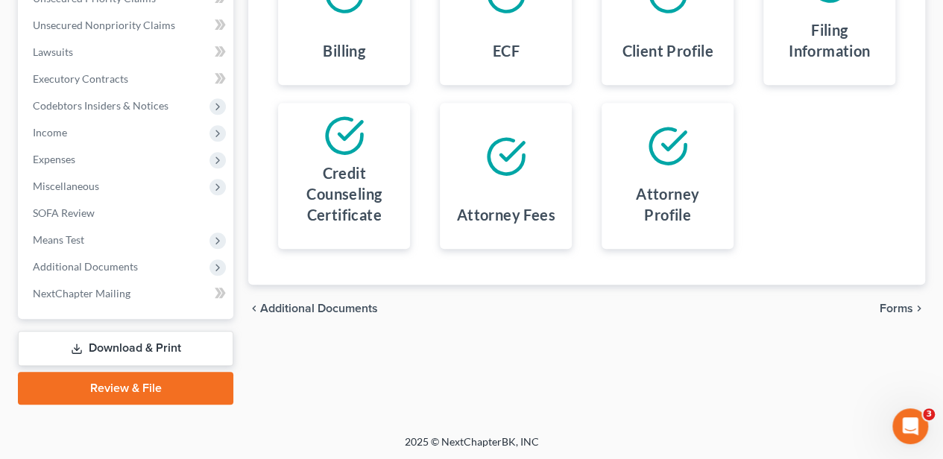
click at [888, 303] on span "Forms" at bounding box center [896, 309] width 34 height 12
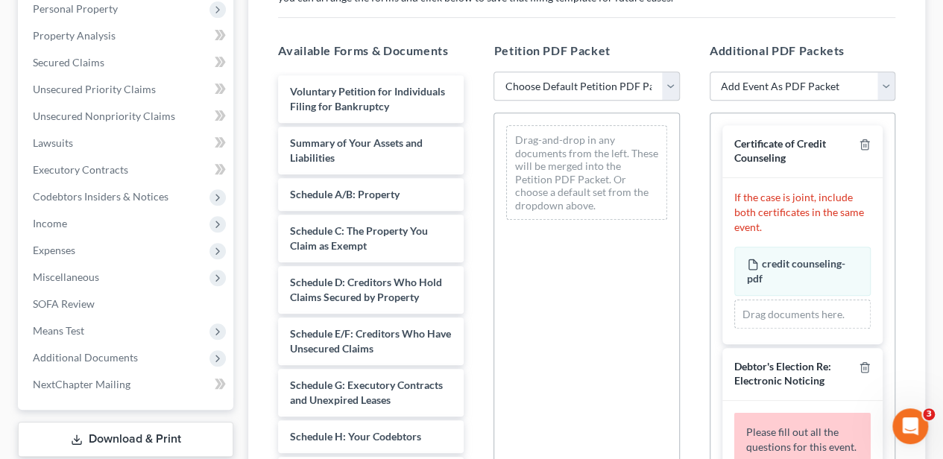
scroll to position [312, 0]
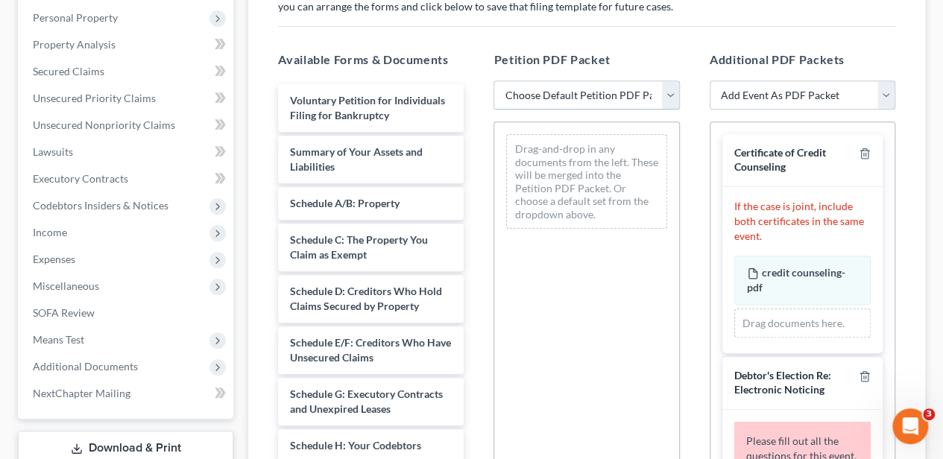
click at [556, 98] on select "Choose Default Petition PDF Packet Complete Bankruptcy Petition (all forms and …" at bounding box center [586, 95] width 186 height 30
select select "0"
click at [493, 80] on select "Choose Default Petition PDF Packet Complete Bankruptcy Petition (all forms and …" at bounding box center [586, 95] width 186 height 30
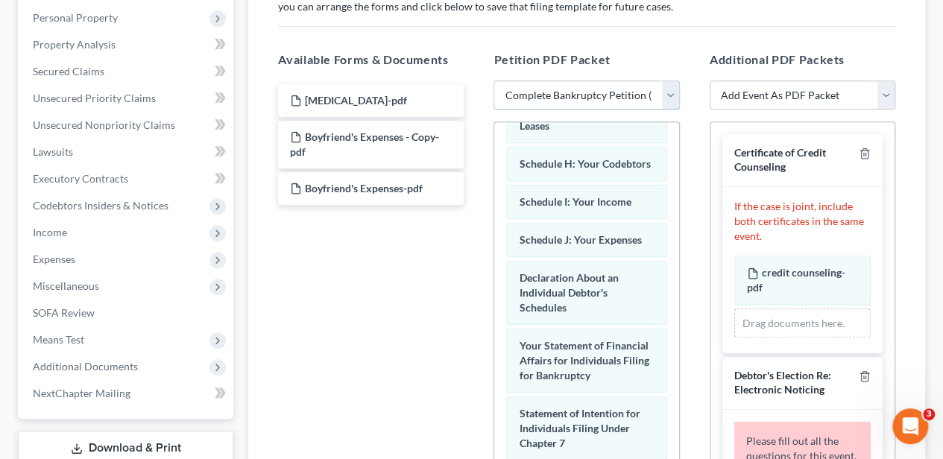
scroll to position [397, 0]
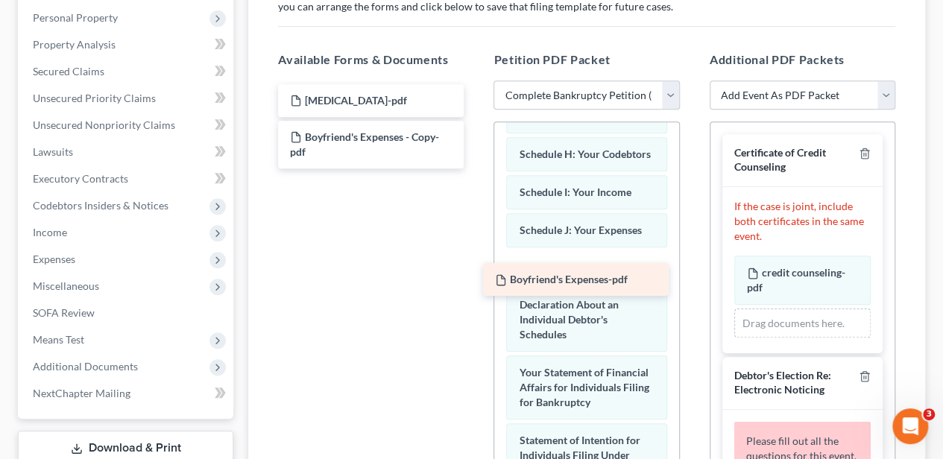
drag, startPoint x: 374, startPoint y: 182, endPoint x: 579, endPoint y: 275, distance: 225.1
click at [475, 168] on div "Boyfriend's Expenses-pdf [MEDICAL_DATA]-pdf Boyfriend's Expenses - Copy-pdf Boy…" at bounding box center [370, 126] width 209 height 84
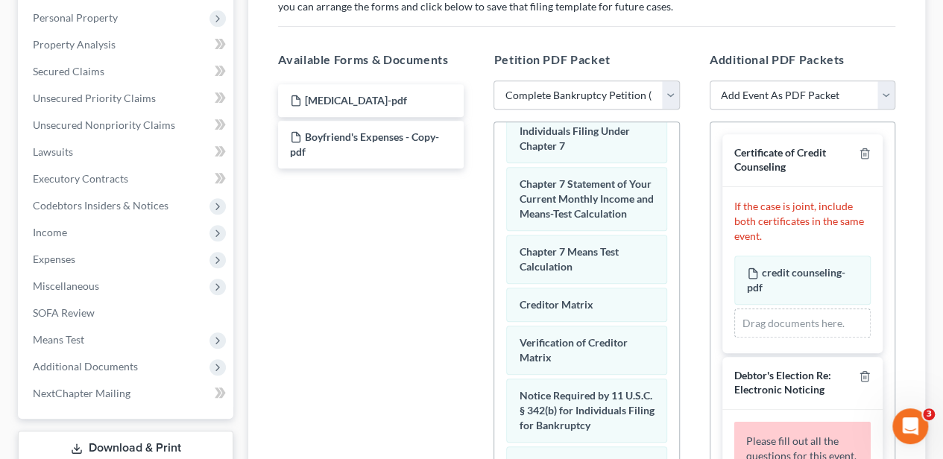
scroll to position [745, 0]
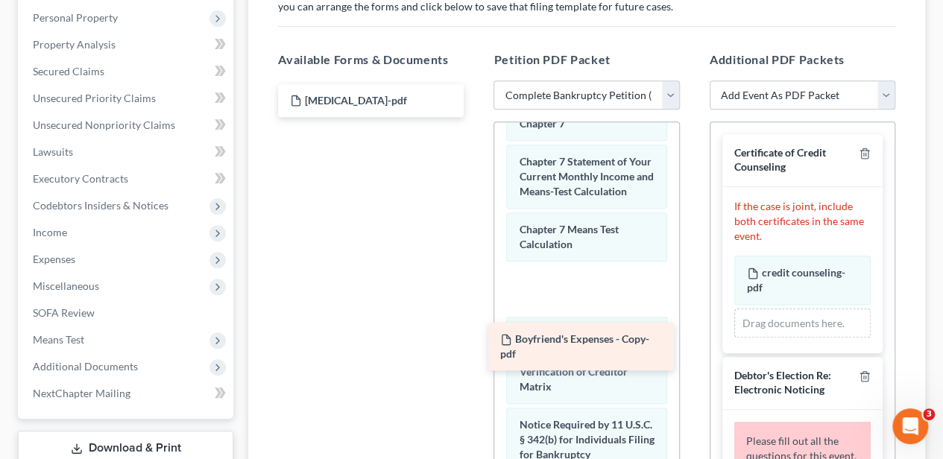
drag, startPoint x: 362, startPoint y: 156, endPoint x: 572, endPoint y: 361, distance: 293.0
click at [475, 117] on div "Boyfriend's Expenses - Copy-pdf [MEDICAL_DATA]-pdf Boyfriend's Expenses - Copy-…" at bounding box center [370, 100] width 209 height 33
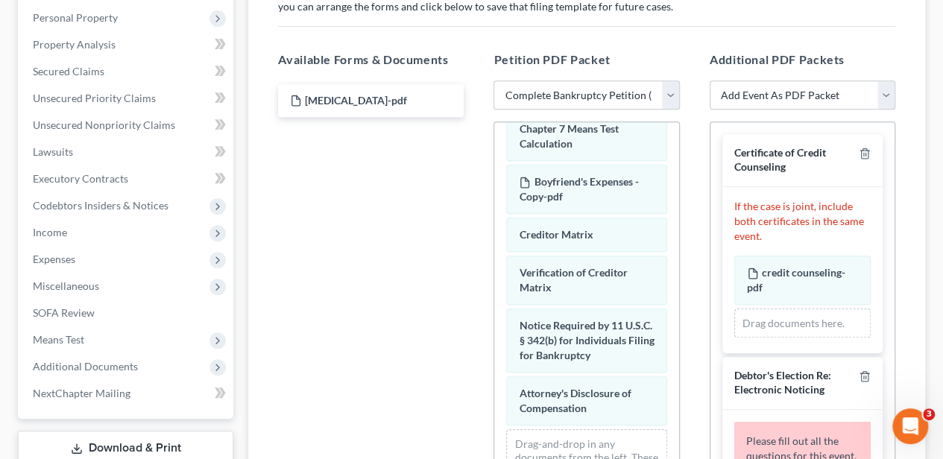
scroll to position [894, 0]
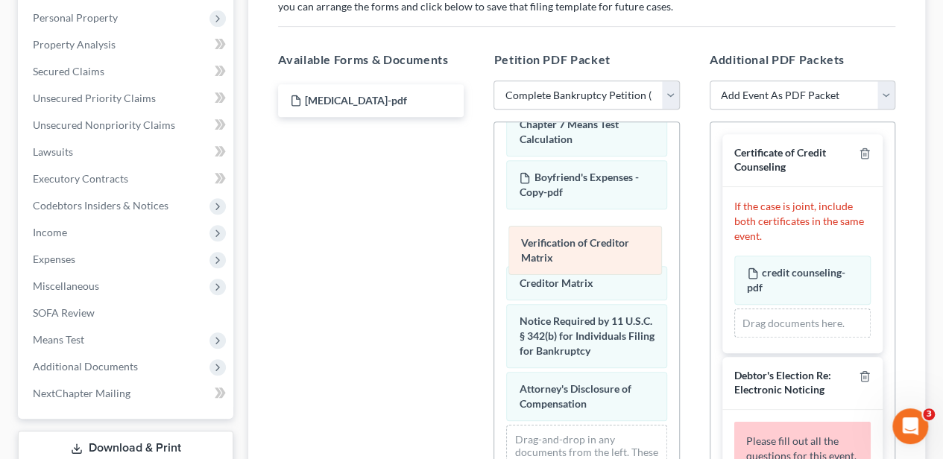
drag, startPoint x: 573, startPoint y: 307, endPoint x: 575, endPoint y: 262, distance: 44.8
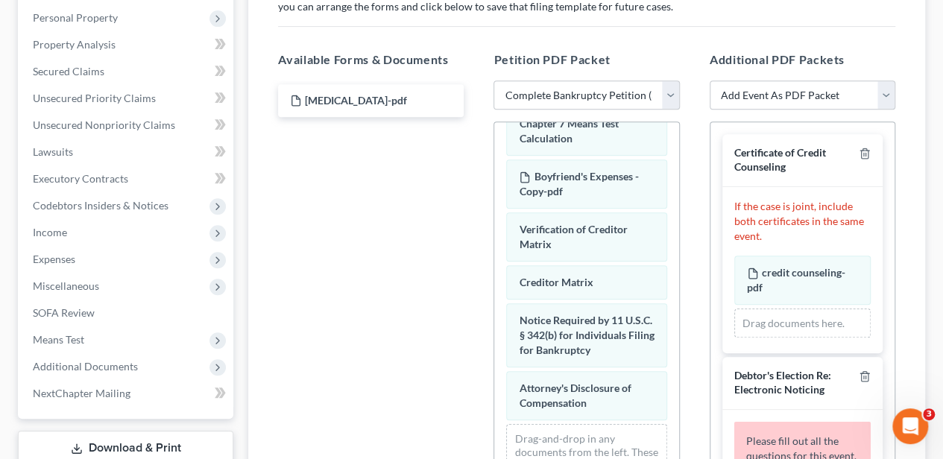
scroll to position [929, 0]
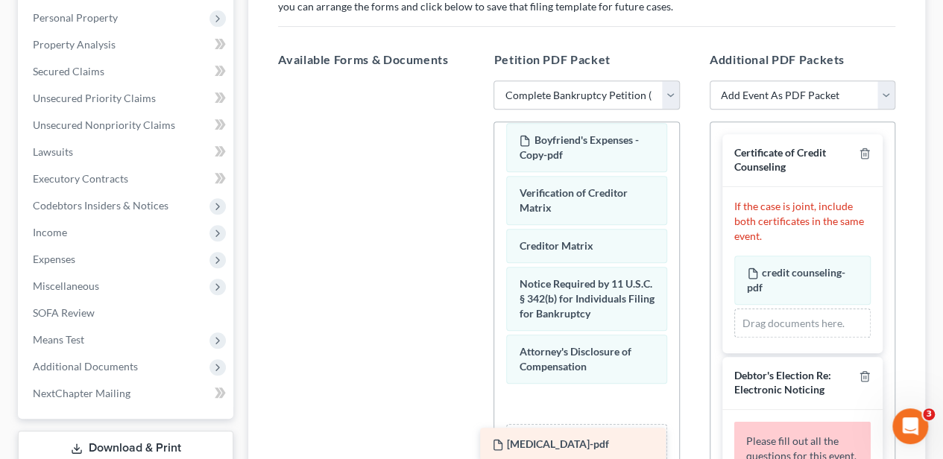
drag, startPoint x: 372, startPoint y: 109, endPoint x: 578, endPoint y: 455, distance: 402.3
click at [475, 80] on div "[MEDICAL_DATA]-pdf [MEDICAL_DATA]-pdf" at bounding box center [370, 80] width 209 height 0
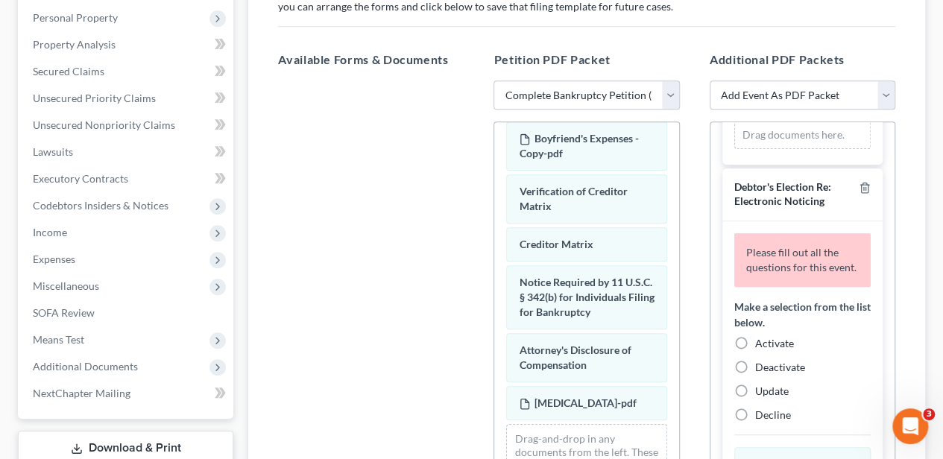
scroll to position [248, 0]
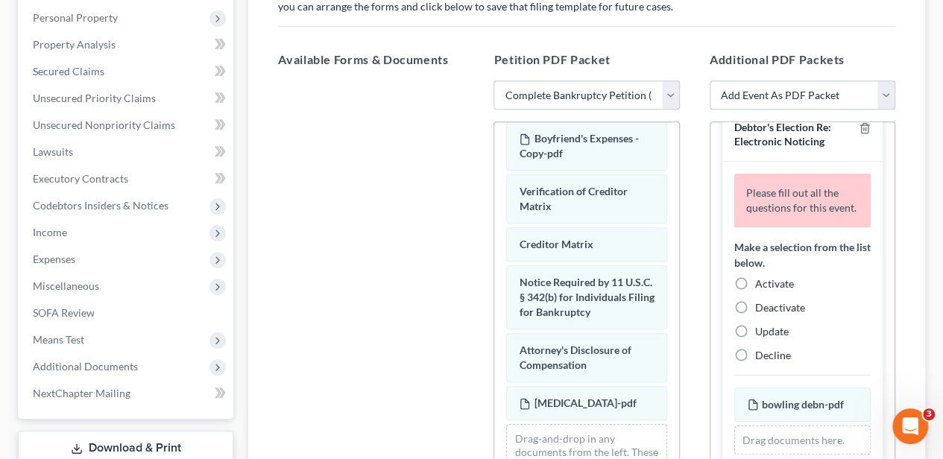
click at [755, 291] on label "Activate" at bounding box center [774, 283] width 39 height 15
click at [761, 286] on input "Activate" at bounding box center [766, 281] width 10 height 10
radio input "true"
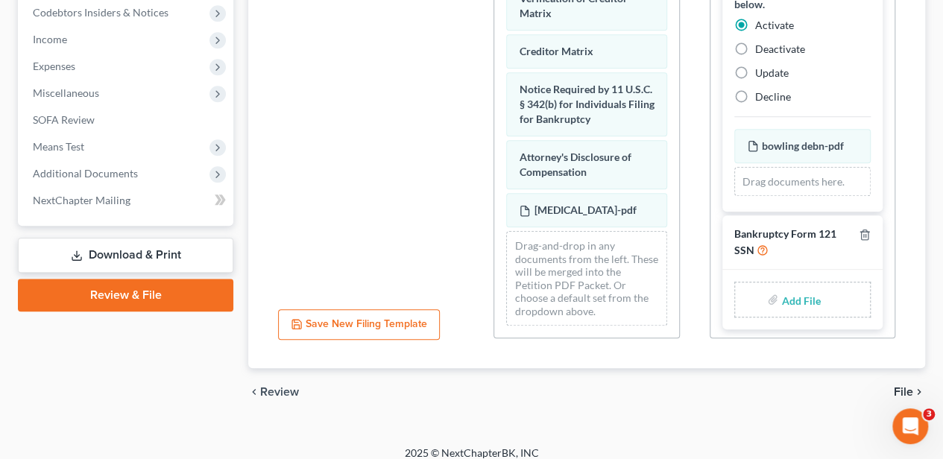
scroll to position [510, 0]
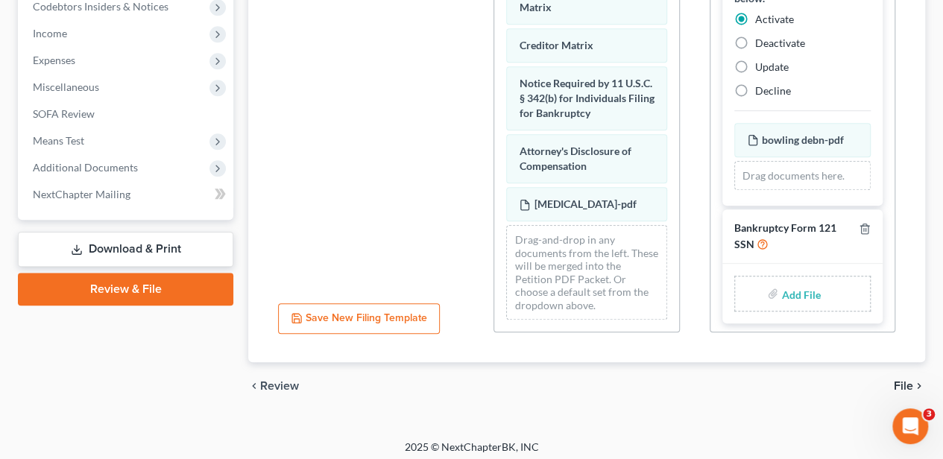
click at [794, 290] on input "file" at bounding box center [799, 293] width 36 height 27
type input "C:\fakepath\bowling ssn.pdf"
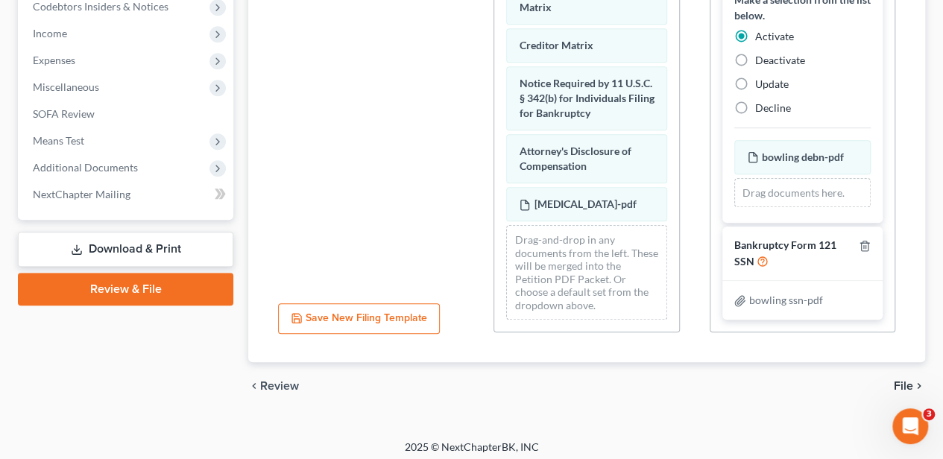
scroll to position [227, 0]
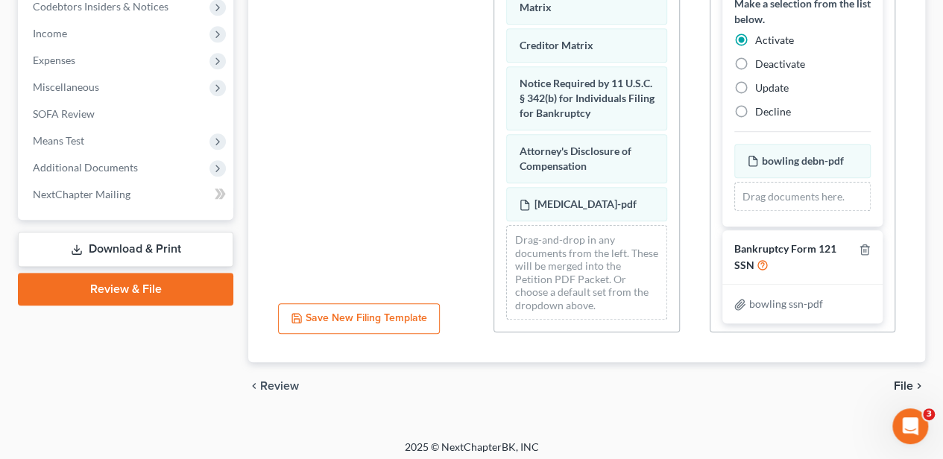
click at [914, 380] on icon "chevron_right" at bounding box center [919, 386] width 12 height 12
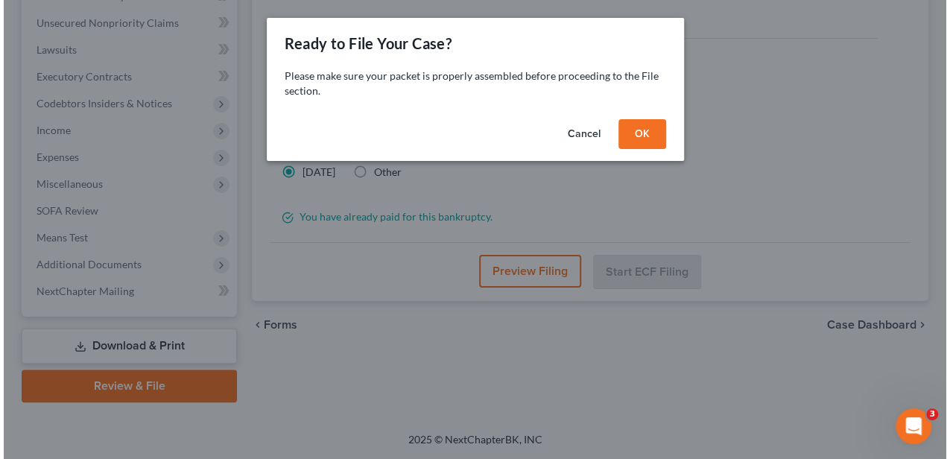
scroll to position [411, 0]
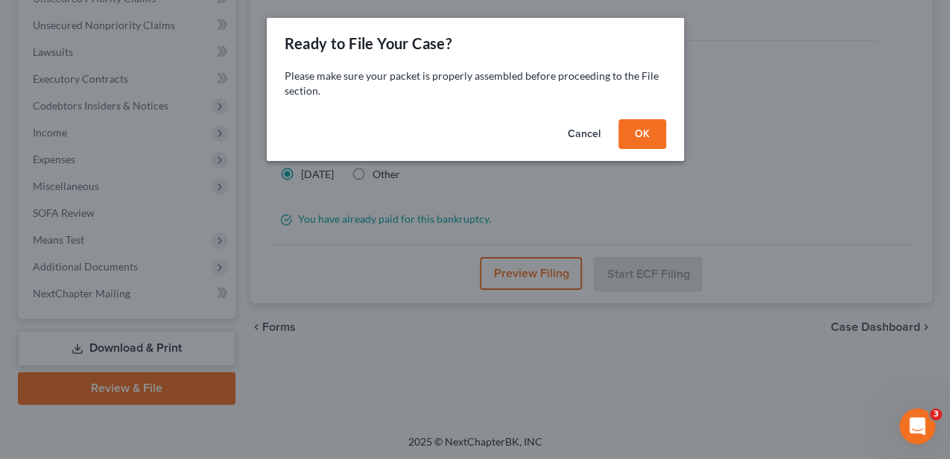
click at [635, 141] on button "OK" at bounding box center [643, 134] width 48 height 30
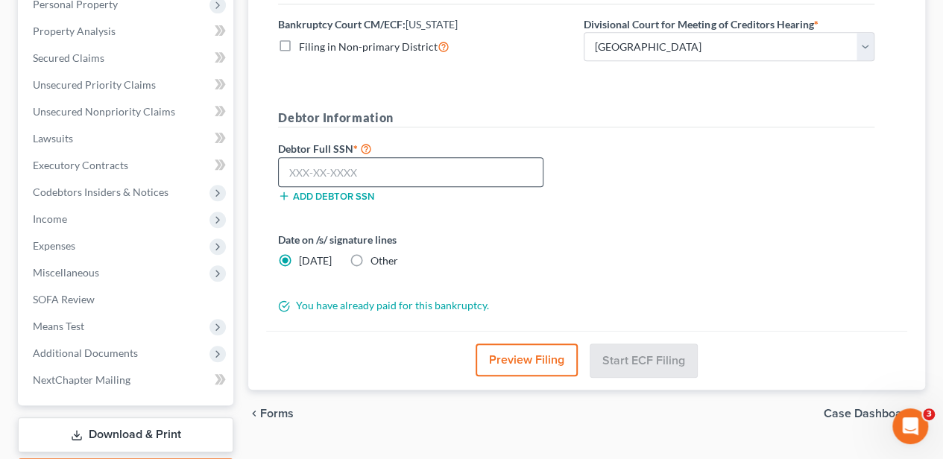
scroll to position [312, 0]
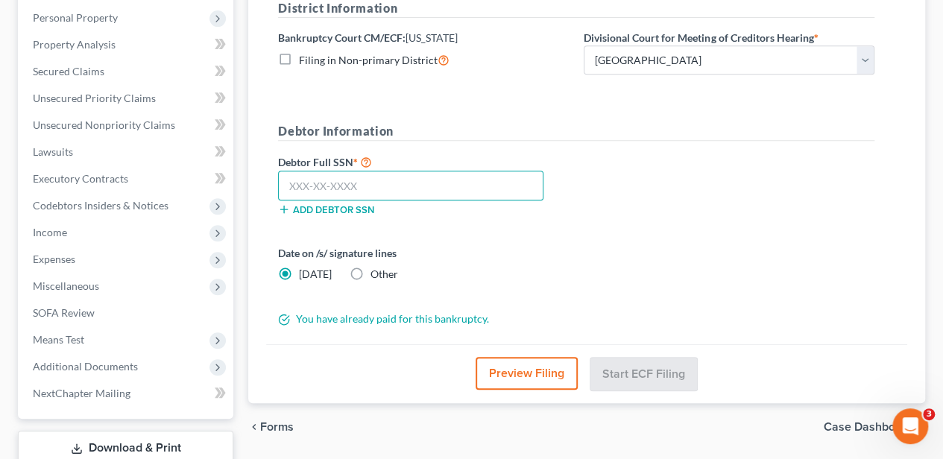
click at [407, 188] on input "text" at bounding box center [410, 186] width 265 height 30
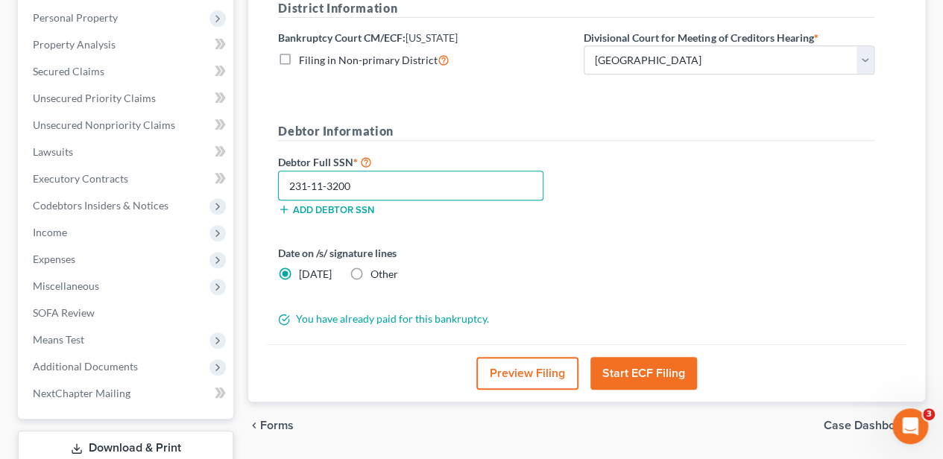
type input "231-11-3200"
click at [637, 370] on button "Start ECF Filing" at bounding box center [643, 373] width 107 height 33
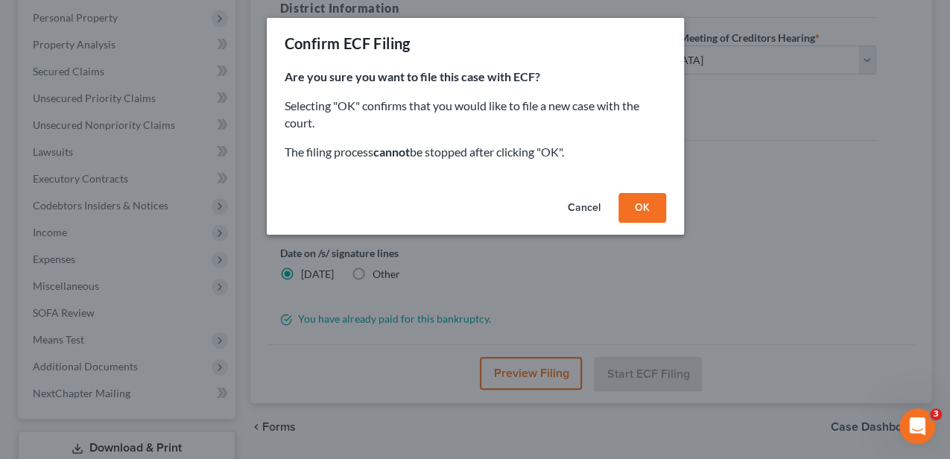
click at [660, 212] on button "OK" at bounding box center [643, 208] width 48 height 30
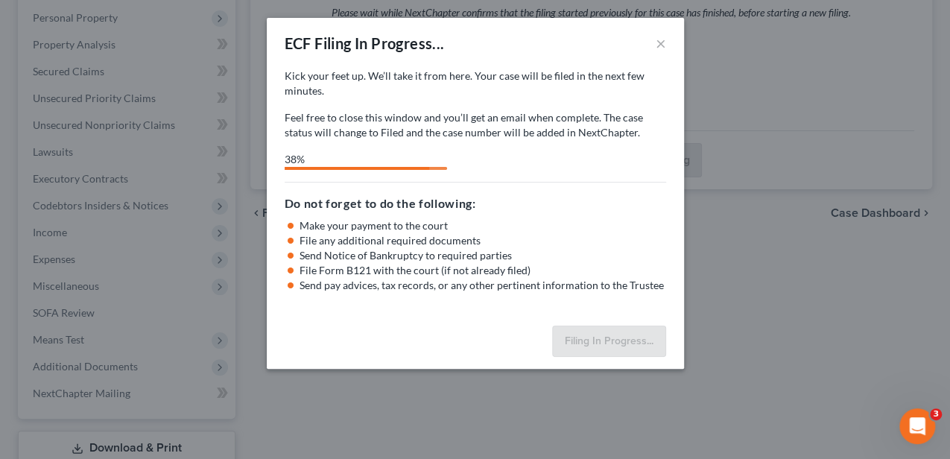
select select "0"
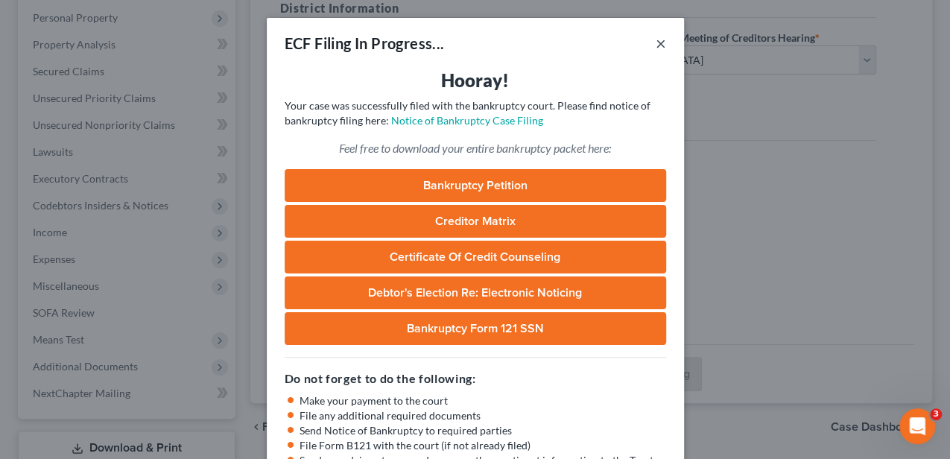
click at [660, 43] on button "×" at bounding box center [661, 43] width 10 height 18
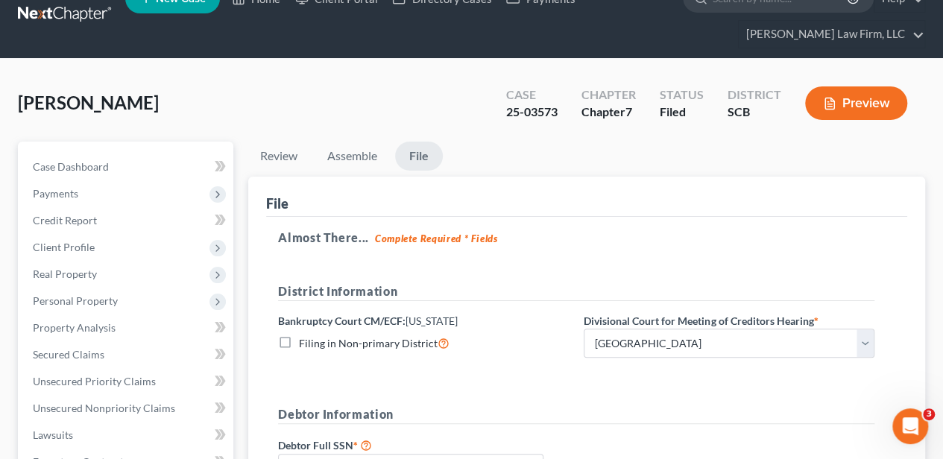
scroll to position [0, 0]
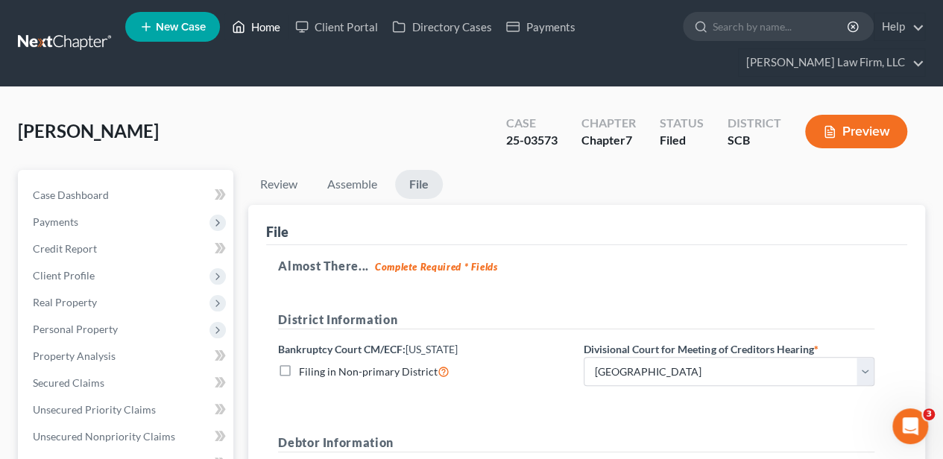
click at [264, 19] on link "Home" at bounding box center [255, 26] width 63 height 27
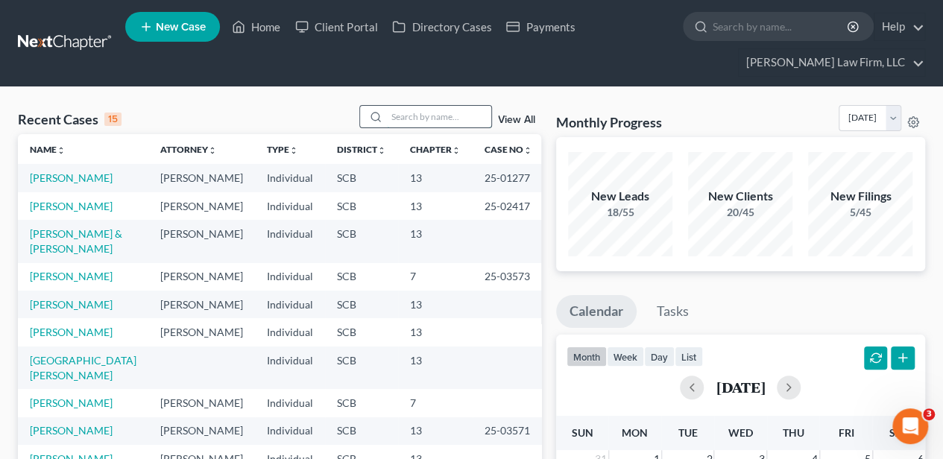
click at [406, 118] on input "search" at bounding box center [439, 117] width 104 height 22
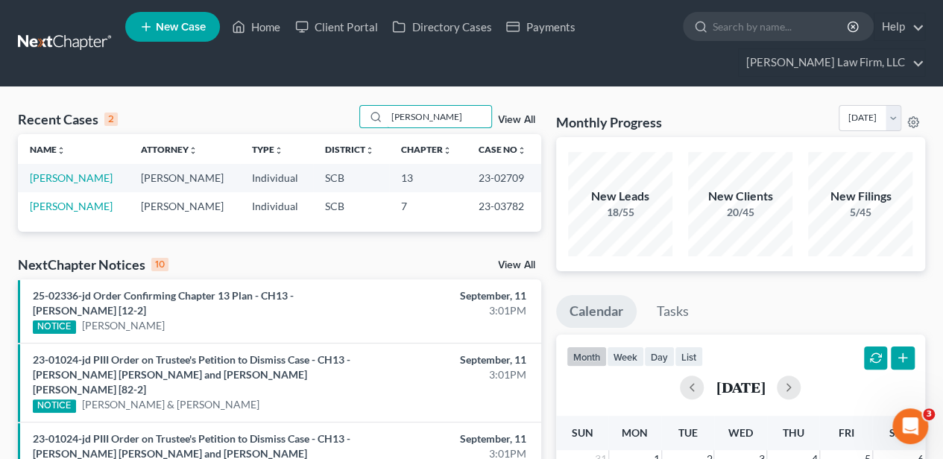
type input "[PERSON_NAME]"
